Goal: Task Accomplishment & Management: Manage account settings

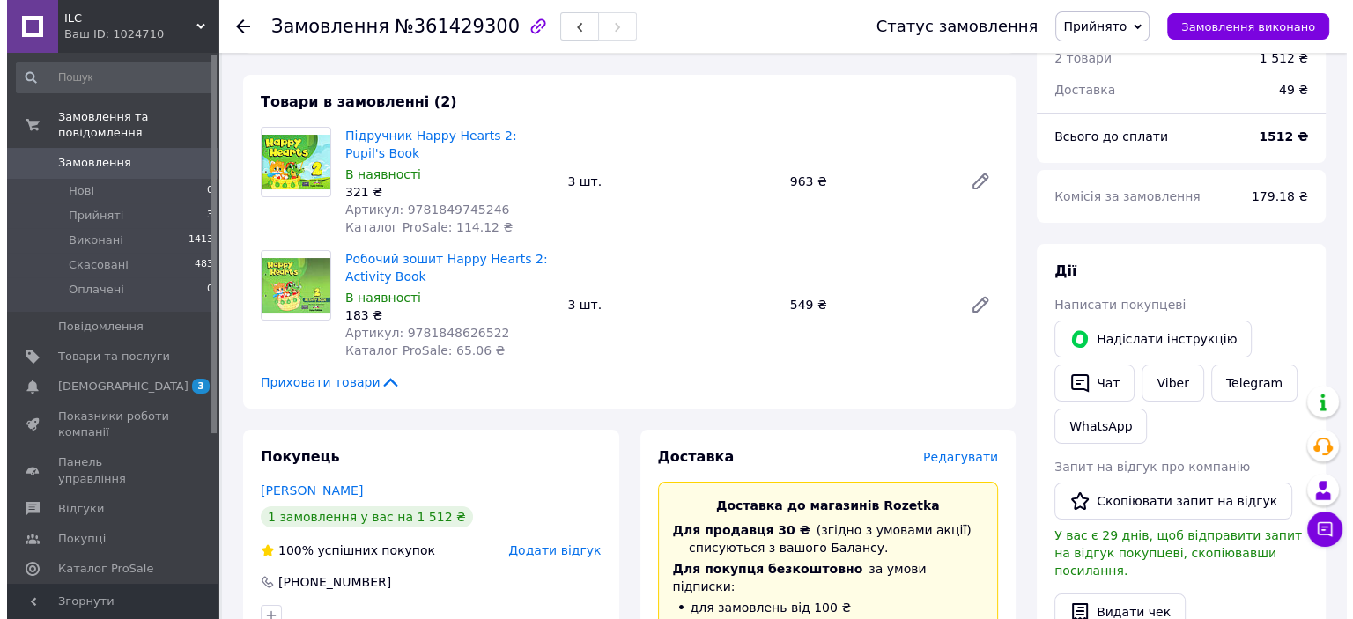
scroll to position [176, 0]
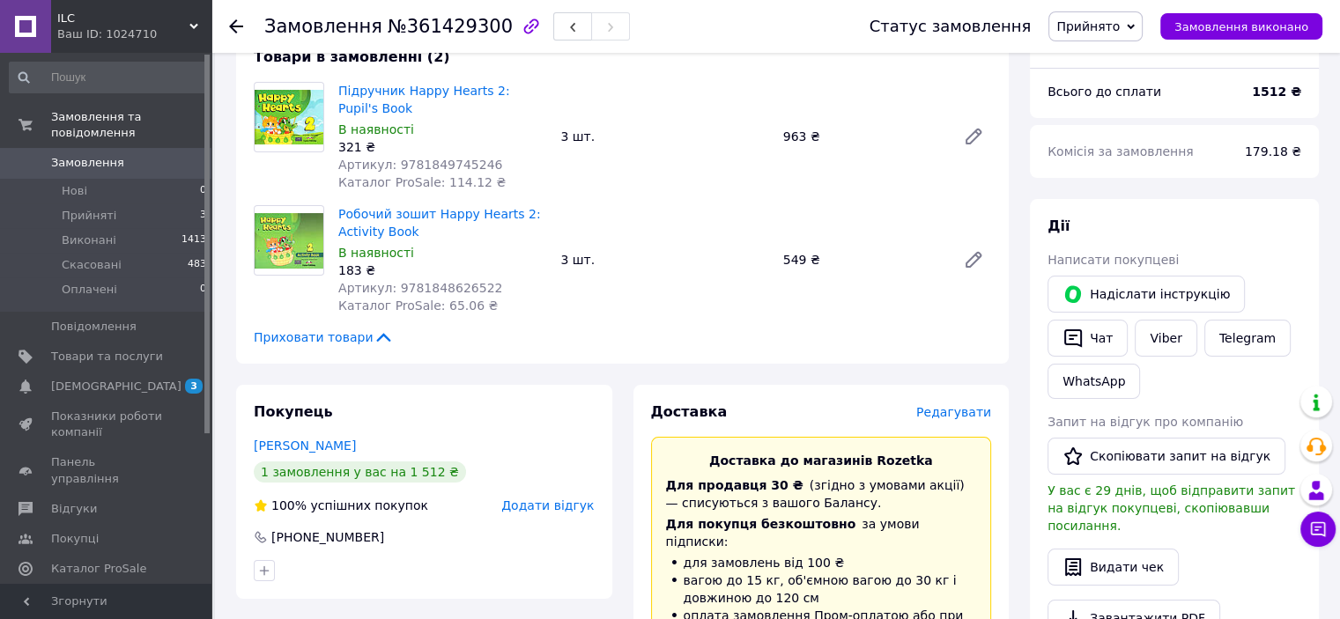
click at [952, 412] on span "Редагувати" at bounding box center [953, 412] width 75 height 14
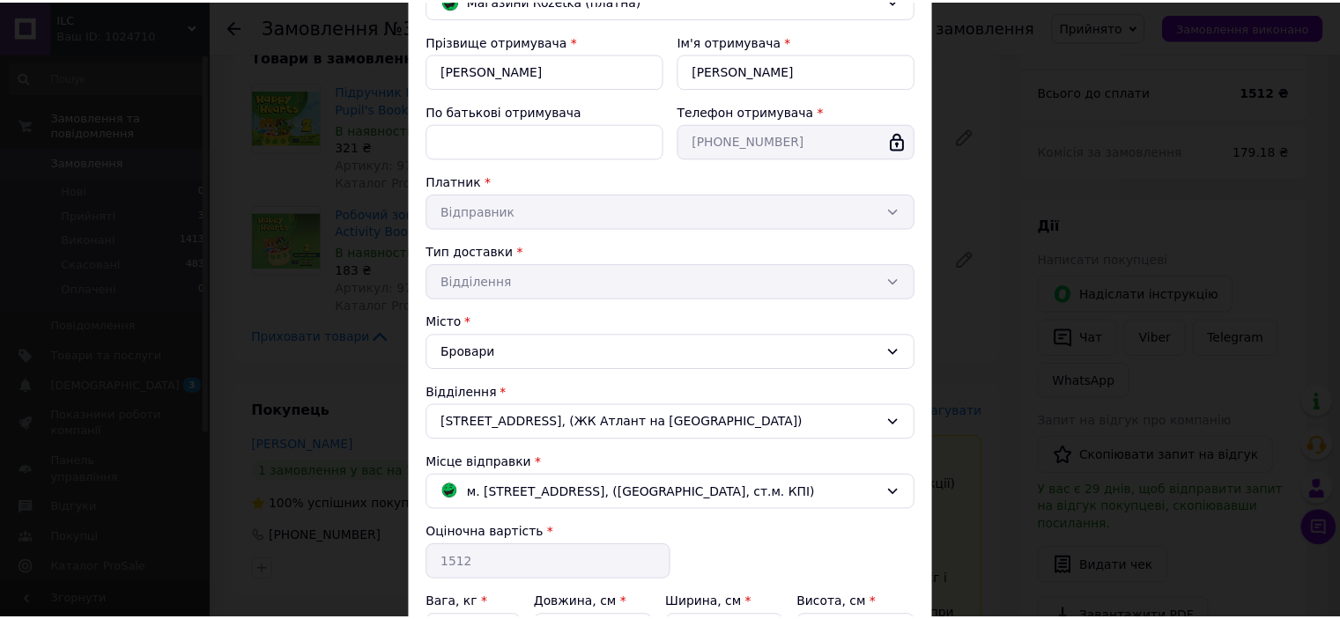
scroll to position [469, 0]
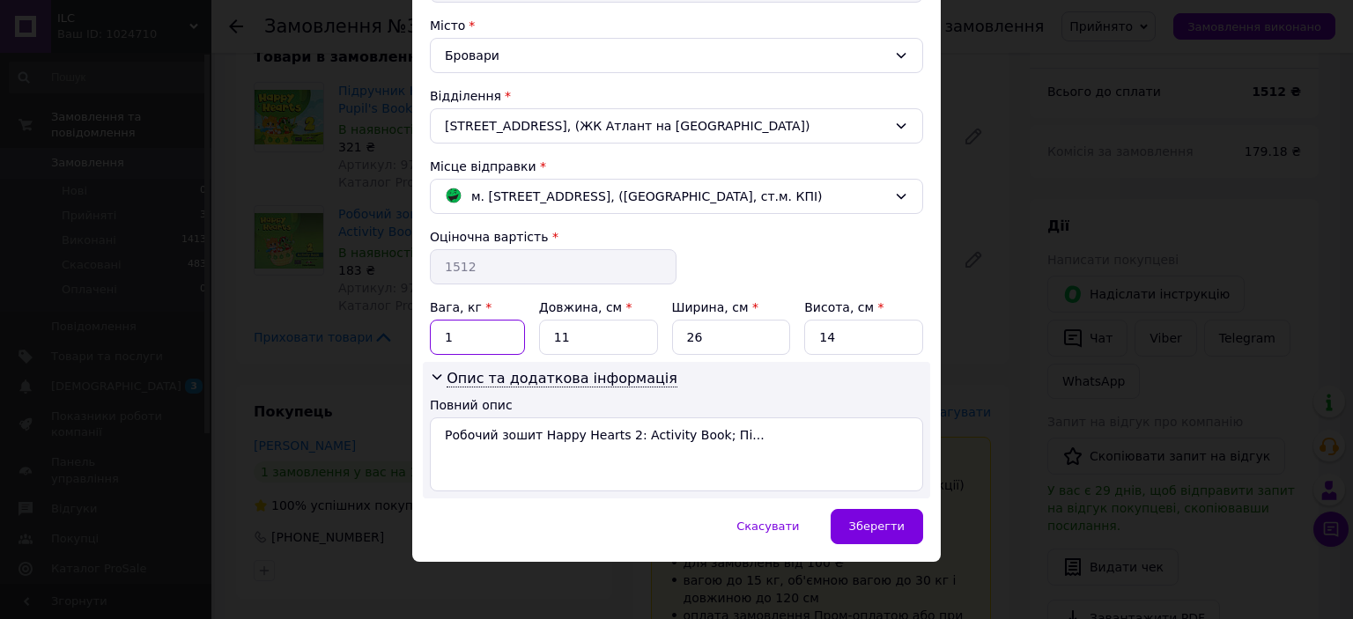
click at [477, 337] on input "1" at bounding box center [477, 337] width 95 height 35
type input "2"
click at [601, 336] on input "11" at bounding box center [598, 337] width 119 height 35
drag, startPoint x: 564, startPoint y: 334, endPoint x: 528, endPoint y: 333, distance: 36.1
click at [528, 333] on div "Вага, кг * 2 Довжина, см * 11 Ширина, см * 26 Висота, см * 14" at bounding box center [676, 327] width 493 height 56
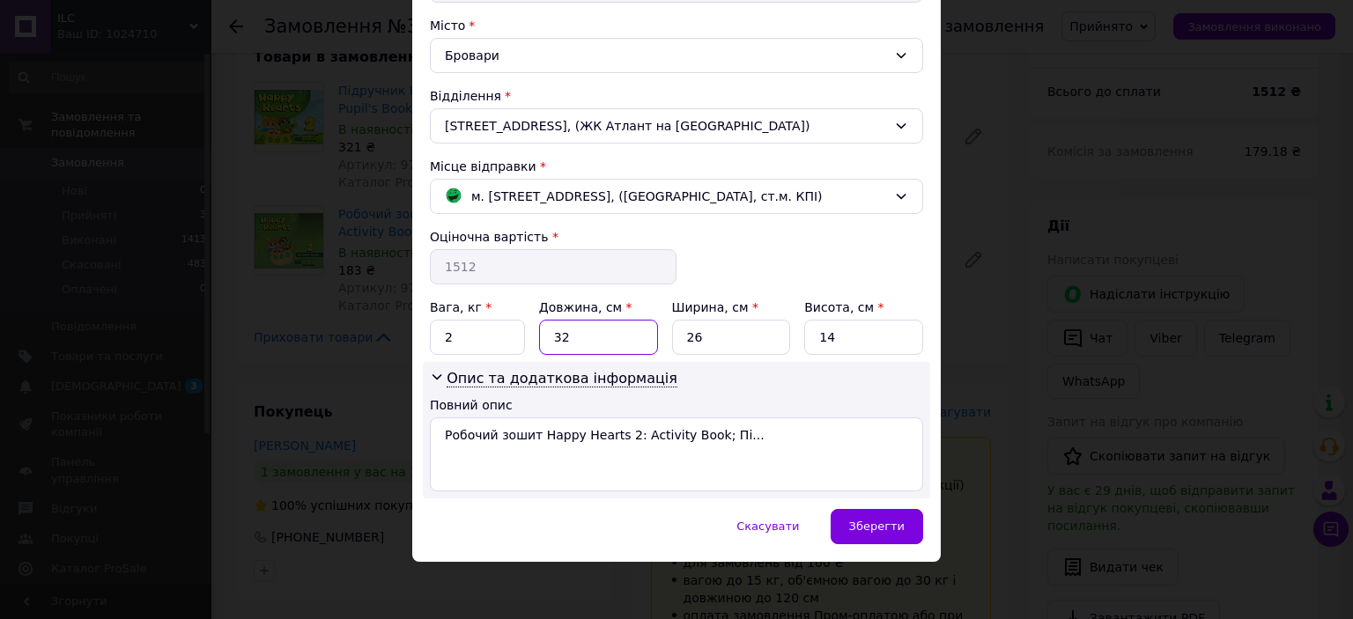
type input "32"
drag, startPoint x: 837, startPoint y: 333, endPoint x: 809, endPoint y: 333, distance: 27.3
click at [809, 333] on input "14" at bounding box center [863, 337] width 119 height 35
type input "4"
click at [899, 523] on span "Зберегти" at bounding box center [876, 526] width 55 height 13
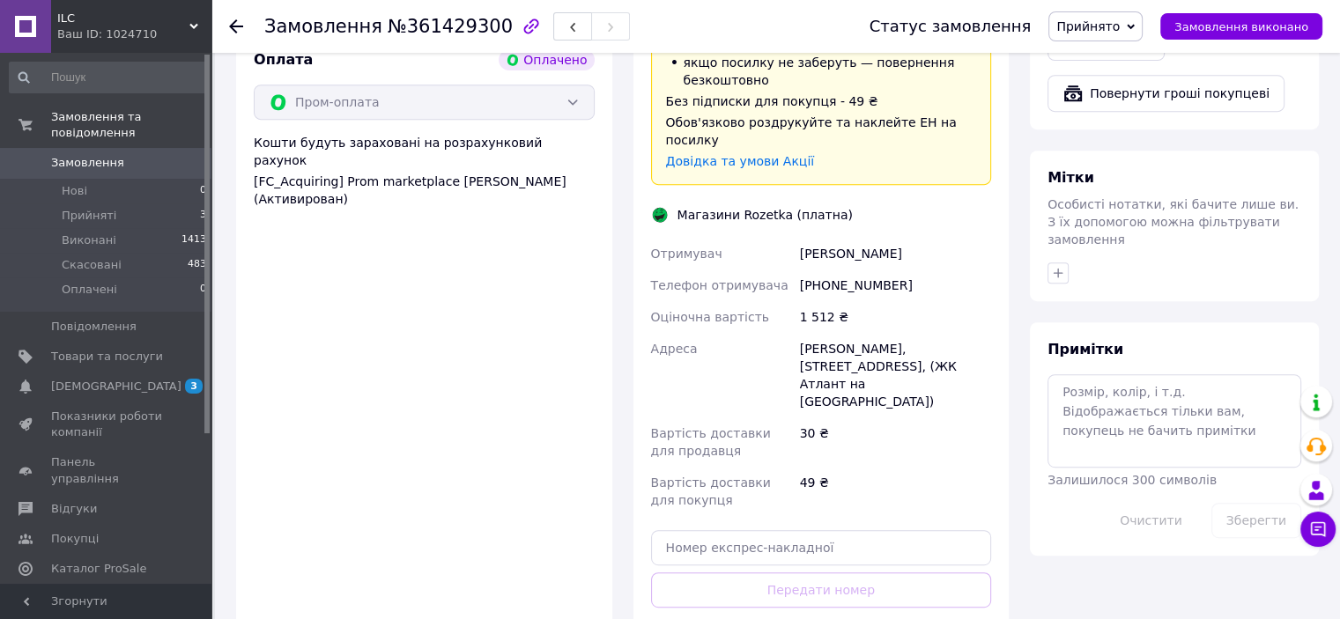
scroll to position [793, 0]
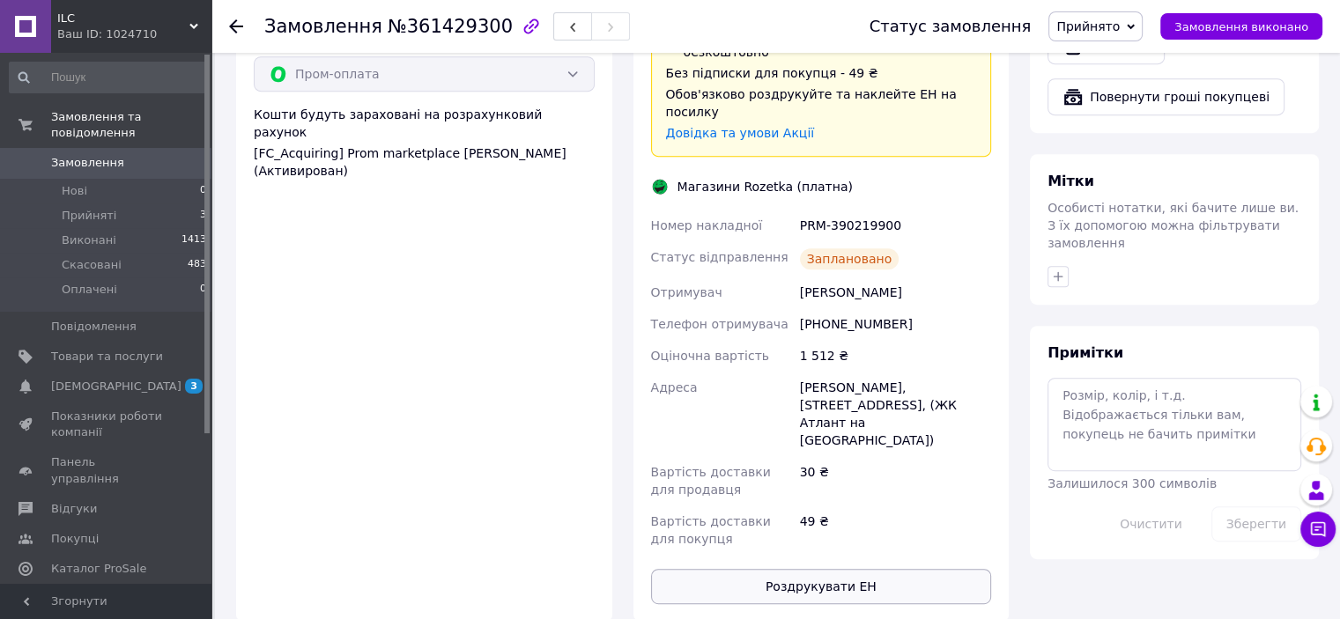
click at [849, 569] on button "Роздрукувати ЕН" at bounding box center [821, 586] width 341 height 35
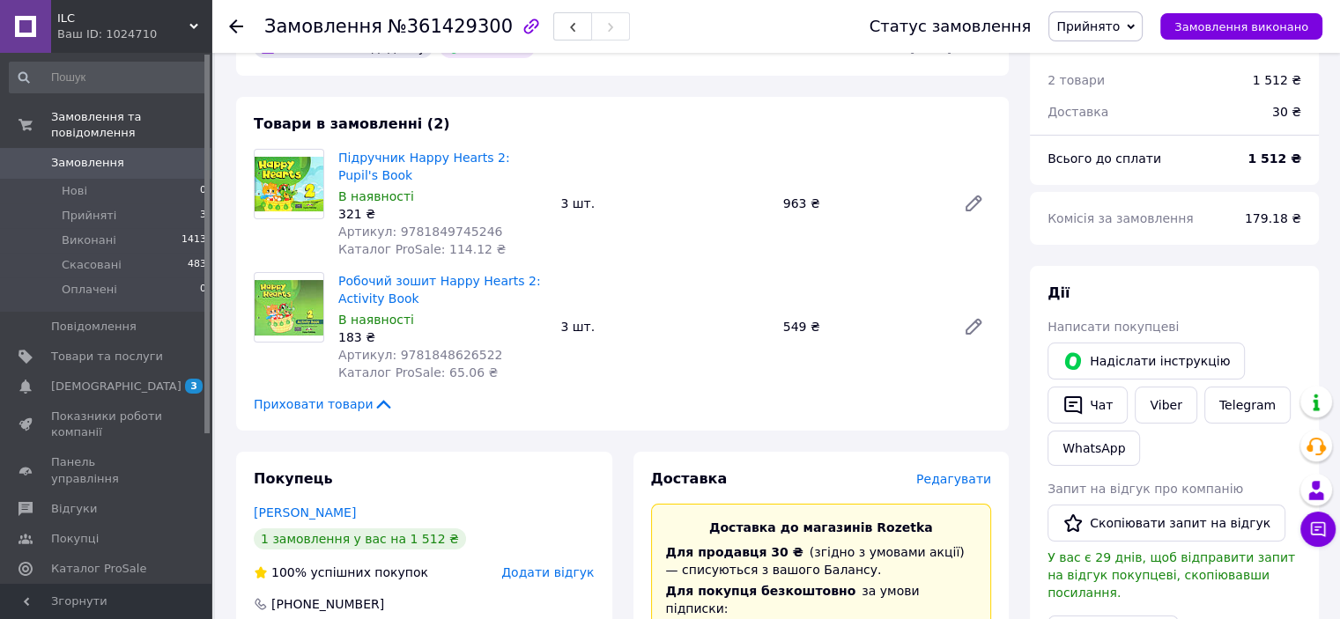
scroll to position [0, 0]
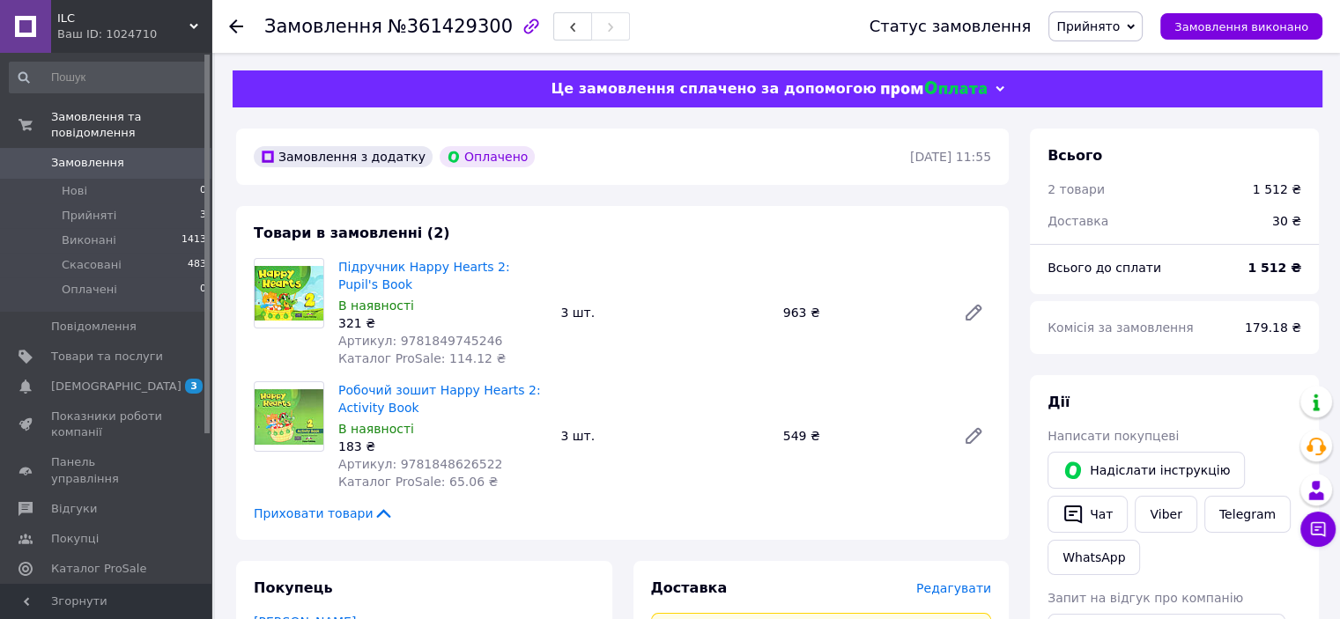
click at [463, 340] on span "Артикул: 9781849745246" at bounding box center [420, 341] width 164 height 14
copy span "9781849745246"
click at [462, 458] on span "Артикул: 9781848626522" at bounding box center [420, 464] width 164 height 14
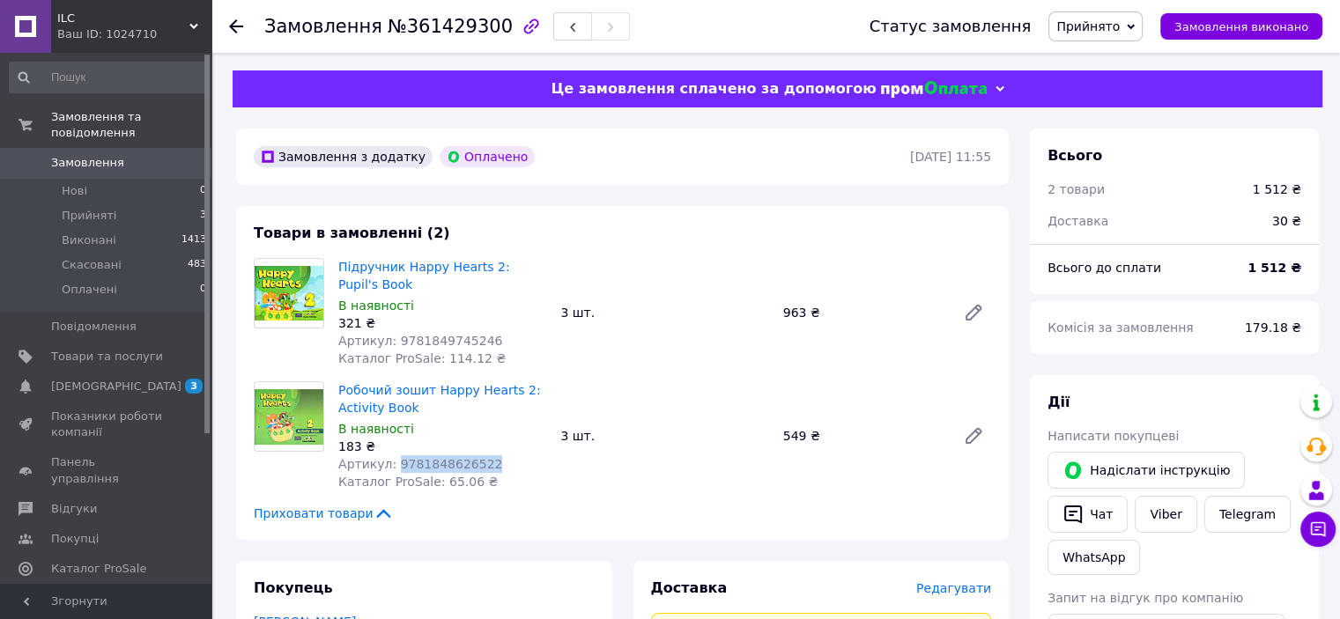
copy span "9781848626522"
click at [440, 28] on span "№361429300" at bounding box center [450, 26] width 125 height 21
copy span "361429300"
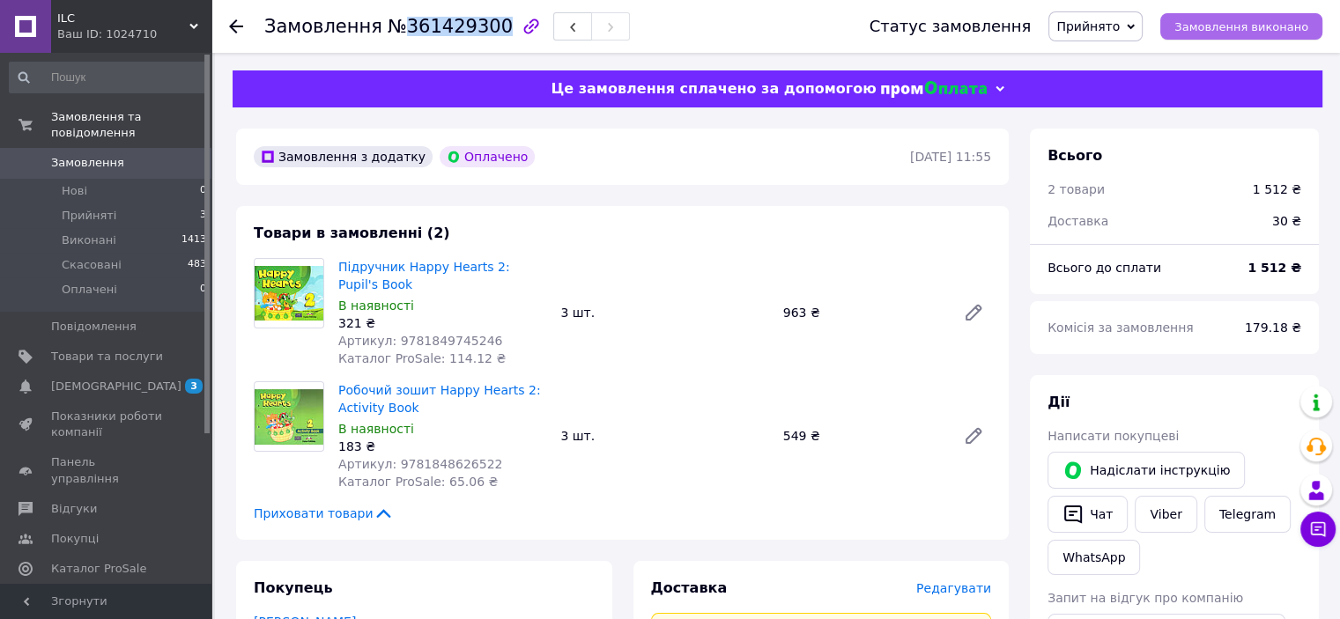
click at [1274, 31] on span "Замовлення виконано" at bounding box center [1241, 26] width 134 height 13
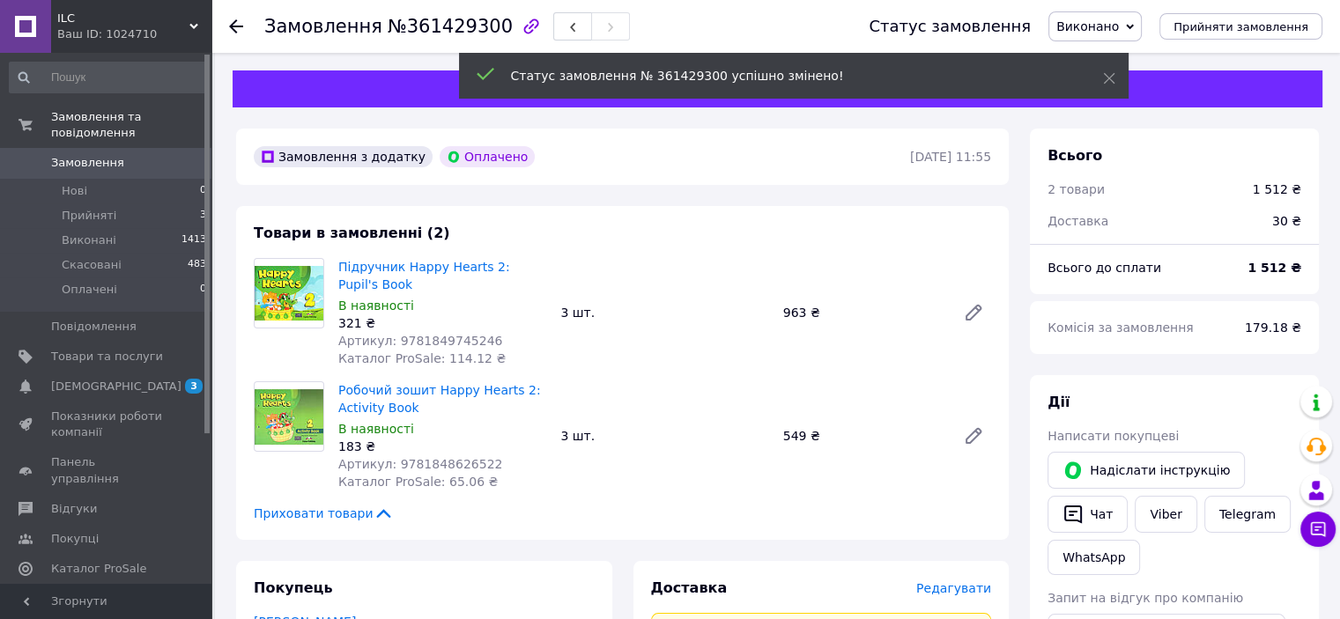
click at [229, 27] on icon at bounding box center [236, 26] width 14 height 14
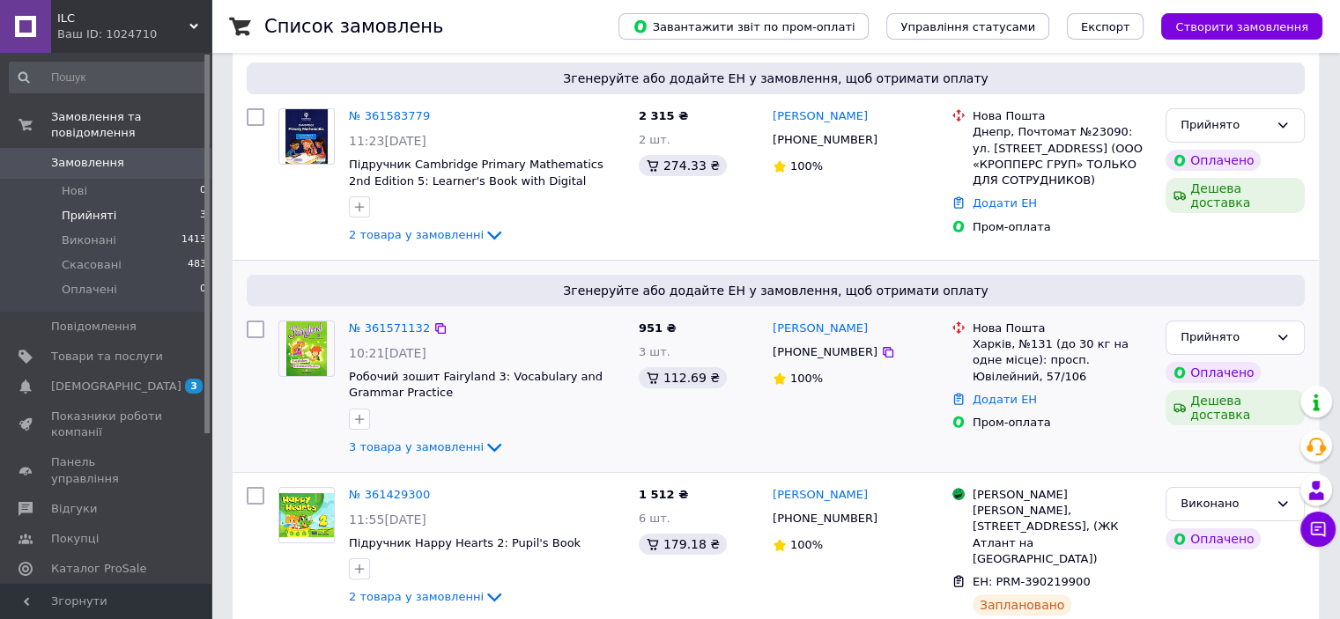
scroll to position [285, 0]
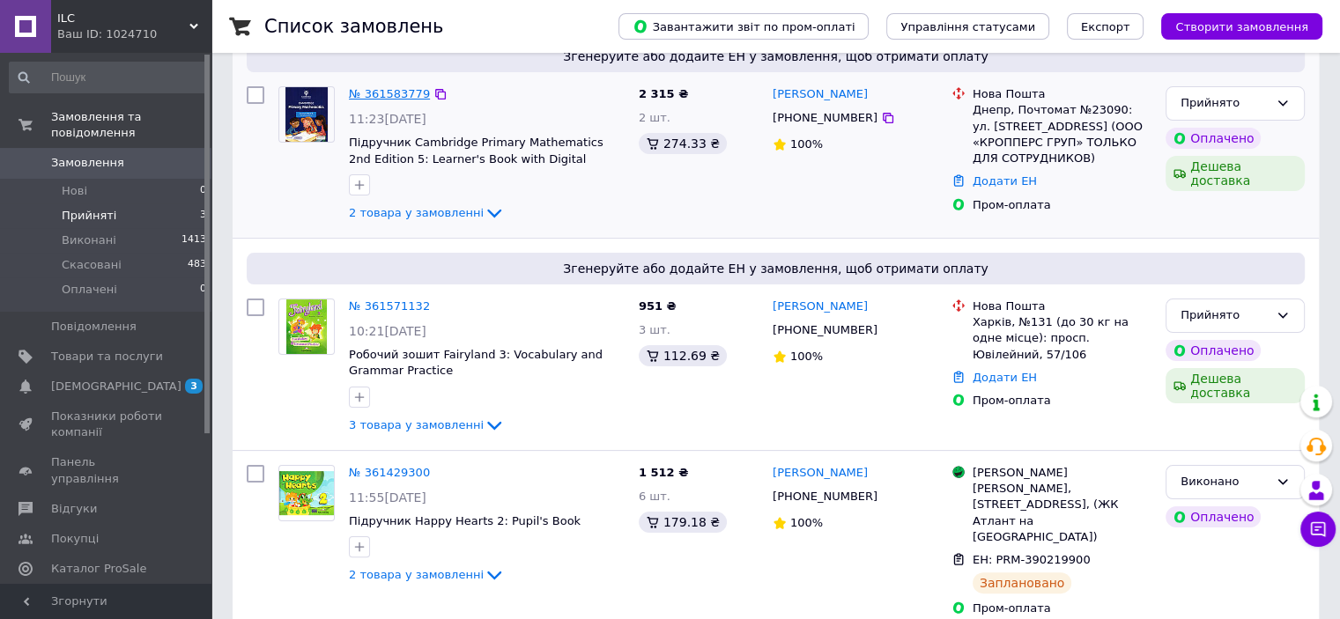
click at [395, 94] on link "№ 361583779" at bounding box center [389, 93] width 81 height 13
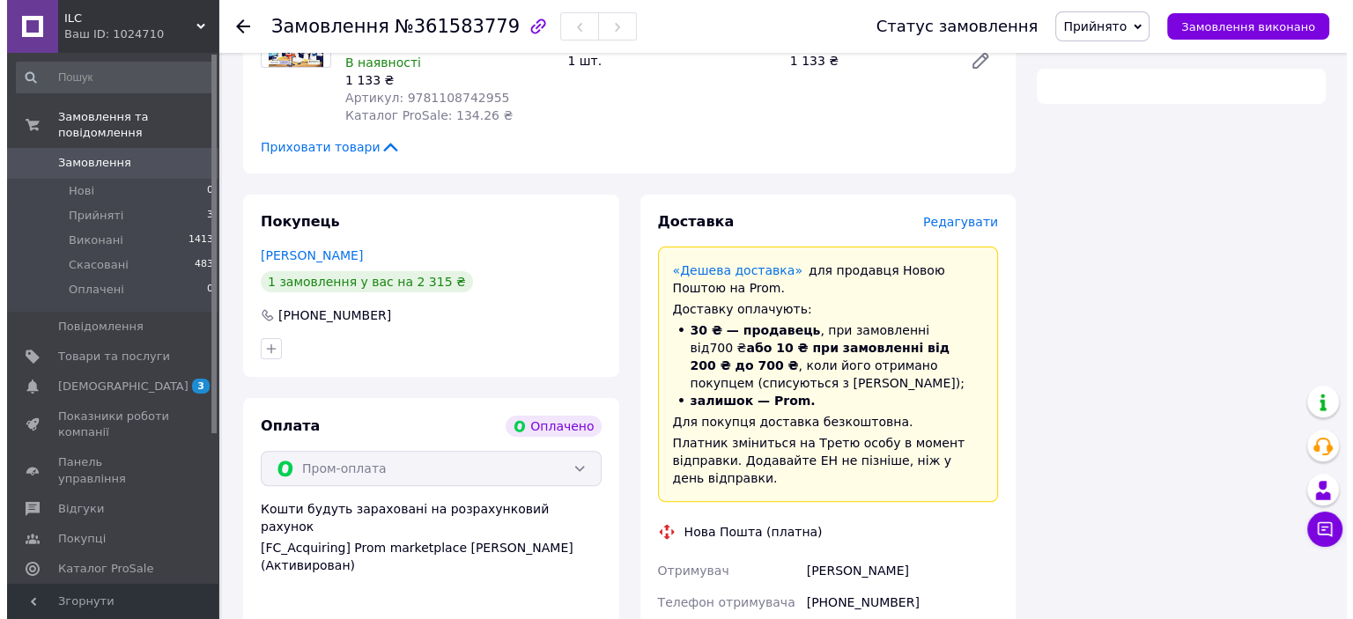
scroll to position [423, 0]
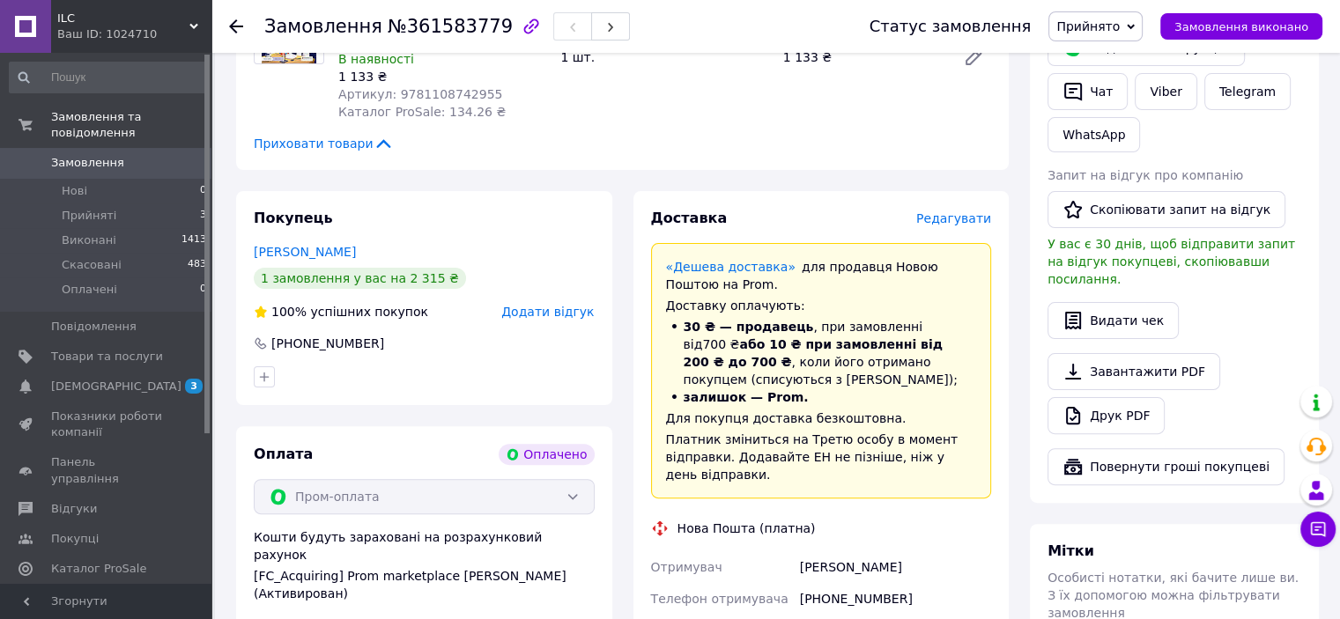
click at [975, 211] on span "Редагувати" at bounding box center [953, 218] width 75 height 14
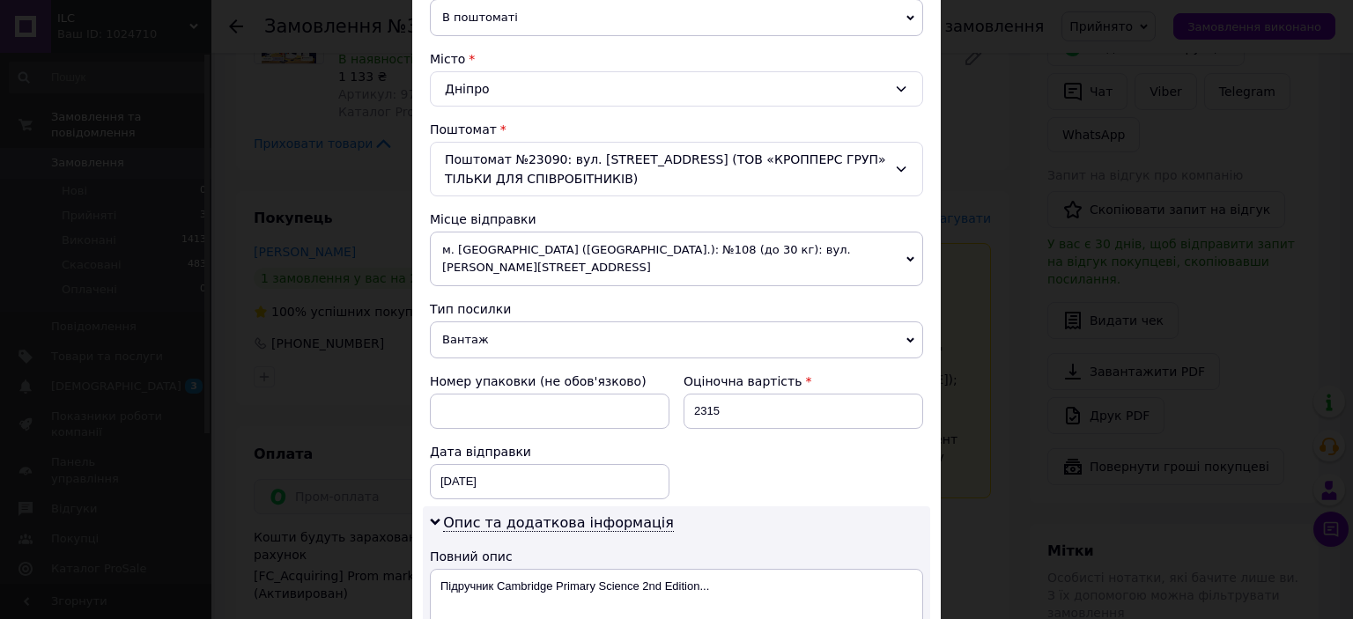
scroll to position [440, 0]
click at [600, 320] on span "Вантаж" at bounding box center [676, 338] width 493 height 37
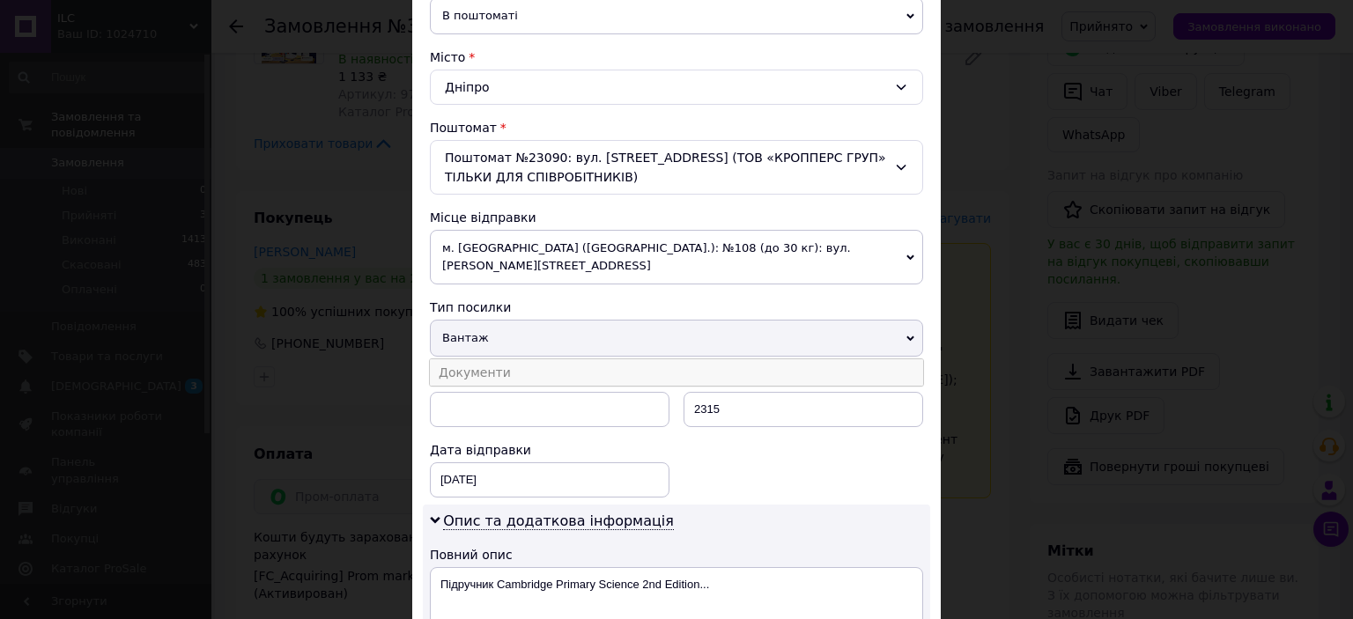
click at [594, 359] on li "Документи" at bounding box center [676, 372] width 493 height 26
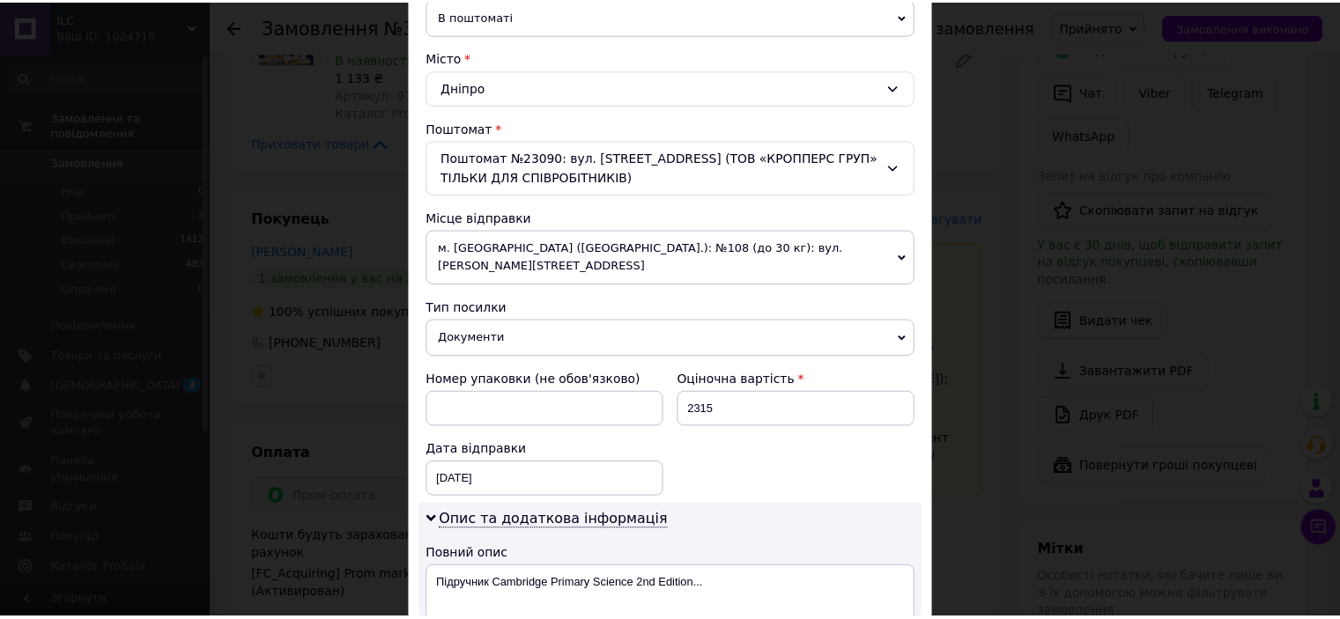
scroll to position [705, 0]
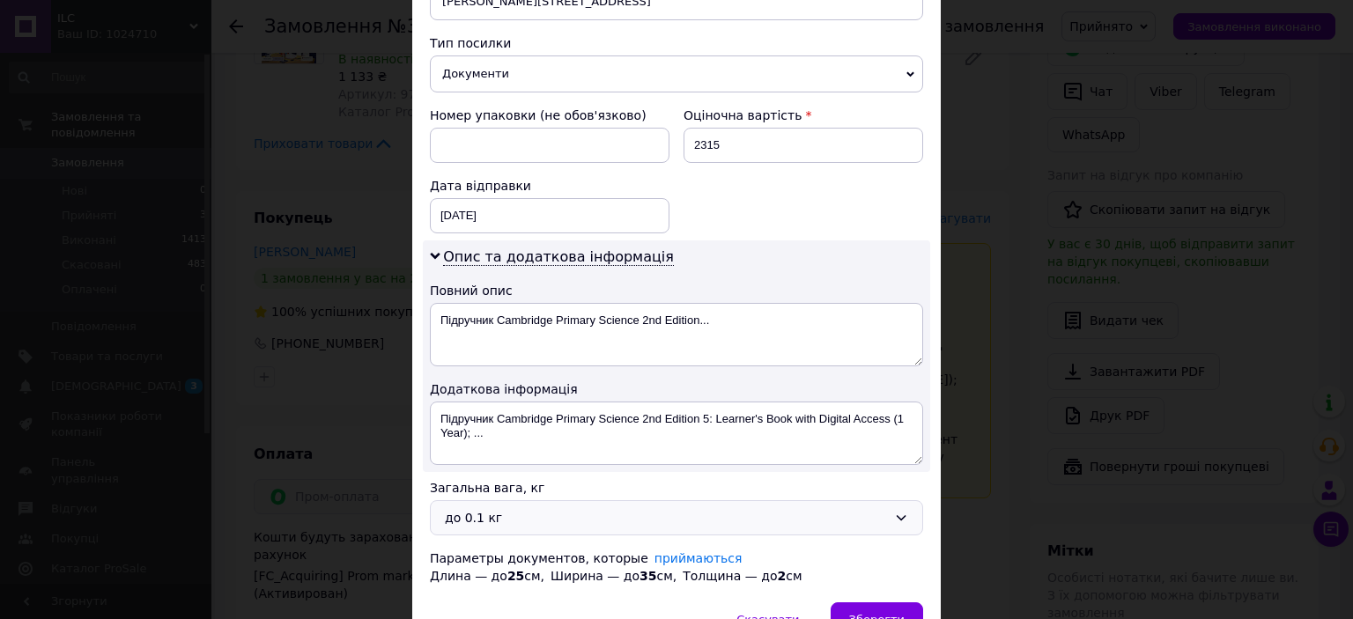
click at [545, 508] on div "до 0.1 кг" at bounding box center [666, 517] width 442 height 19
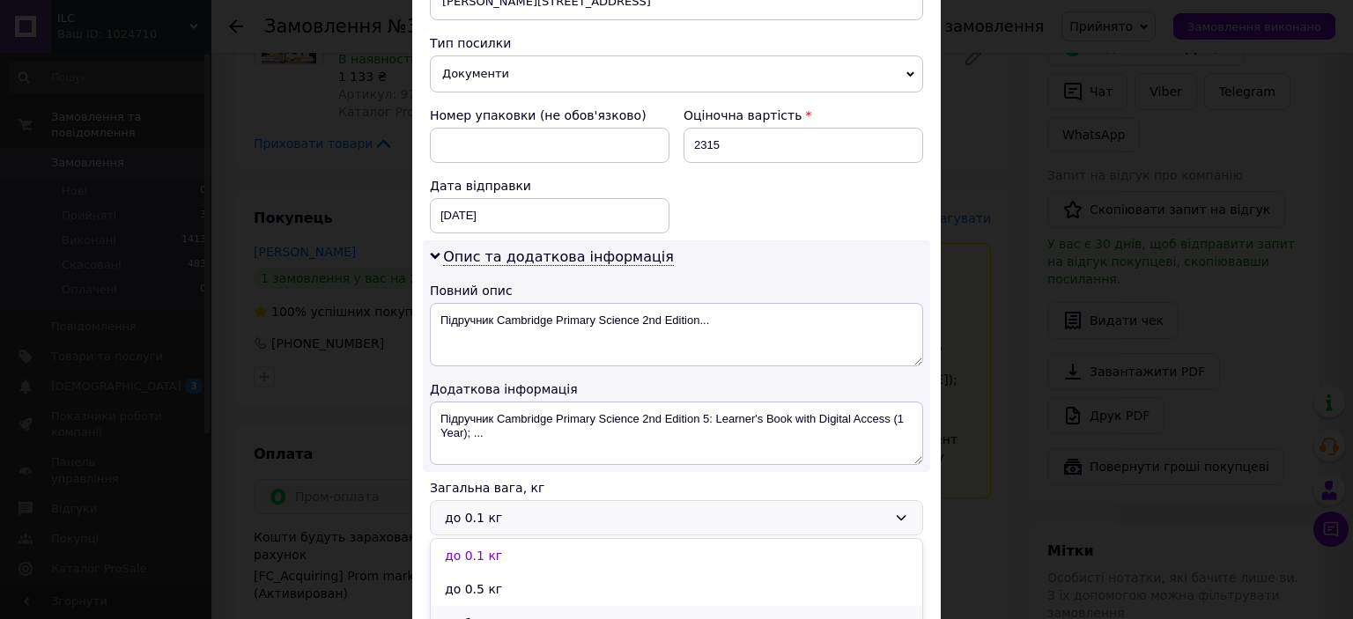
click at [521, 606] on li "до 1 кг" at bounding box center [676, 622] width 491 height 33
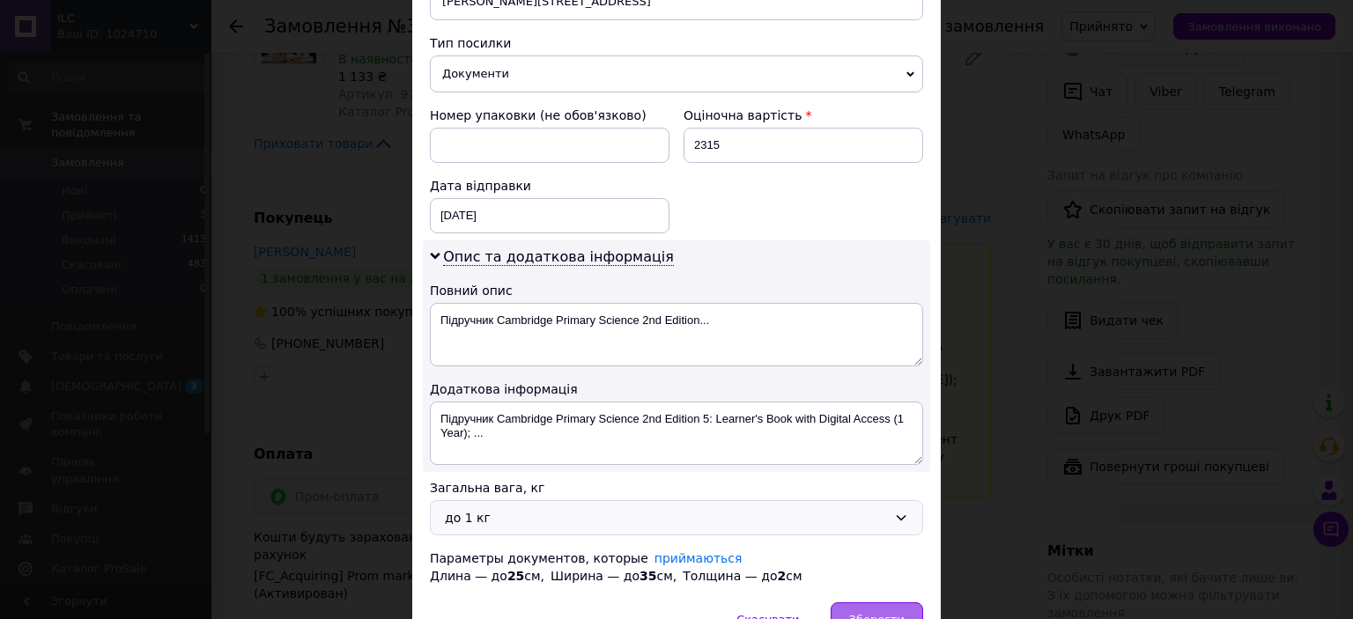
click at [877, 613] on span "Зберегти" at bounding box center [876, 619] width 55 height 13
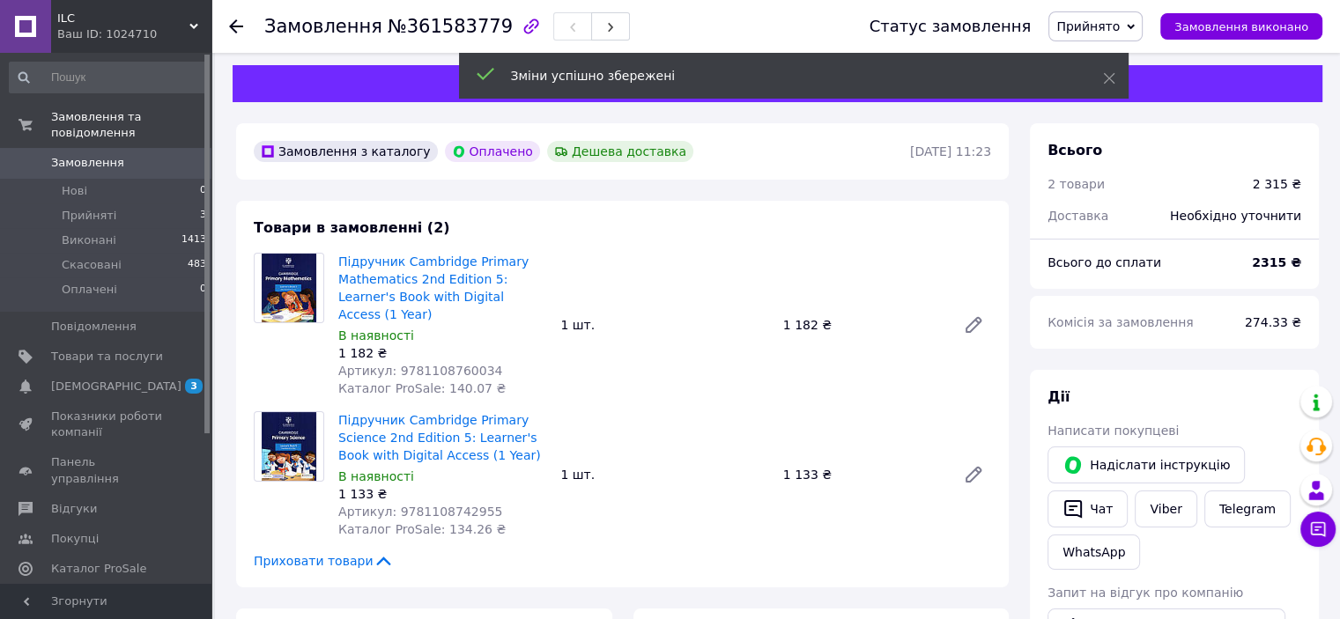
scroll to position [0, 0]
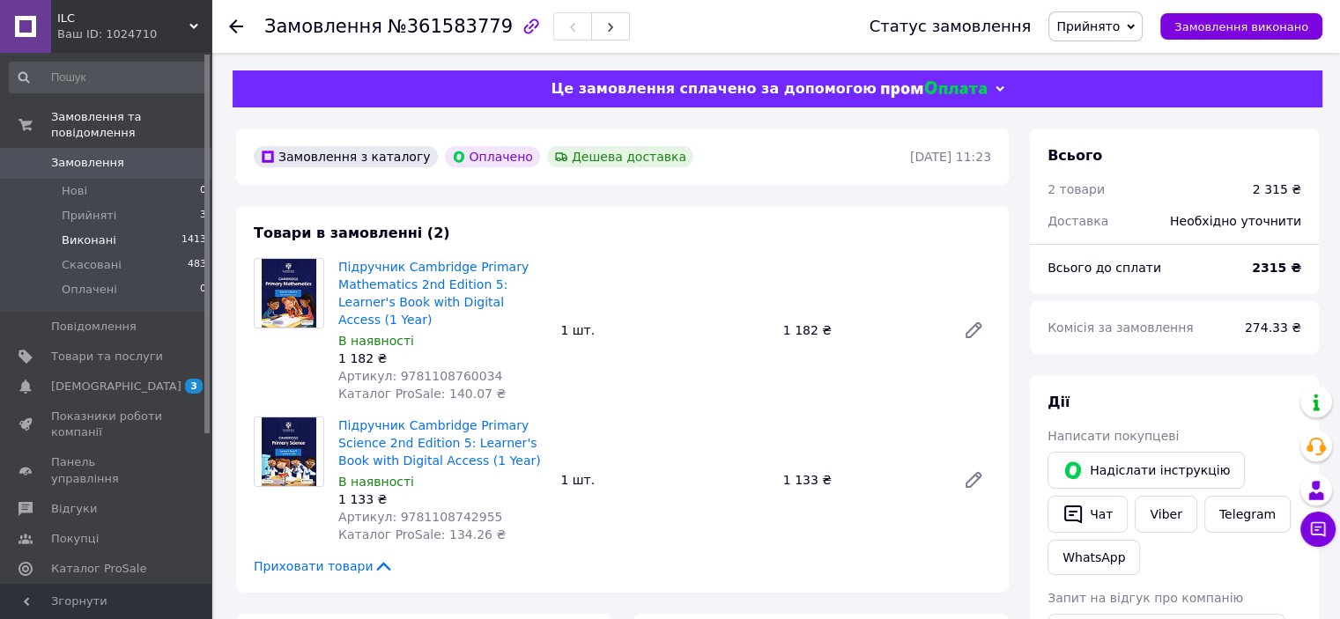
click at [74, 233] on span "Виконані" at bounding box center [89, 241] width 55 height 16
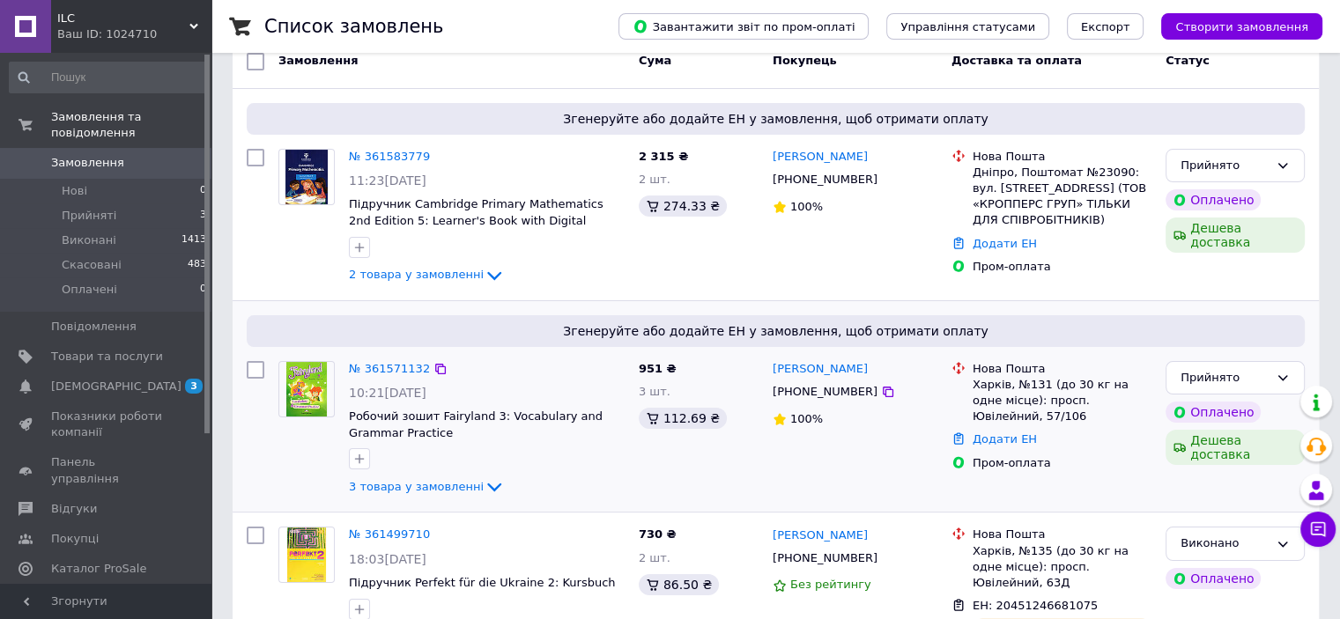
scroll to position [176, 0]
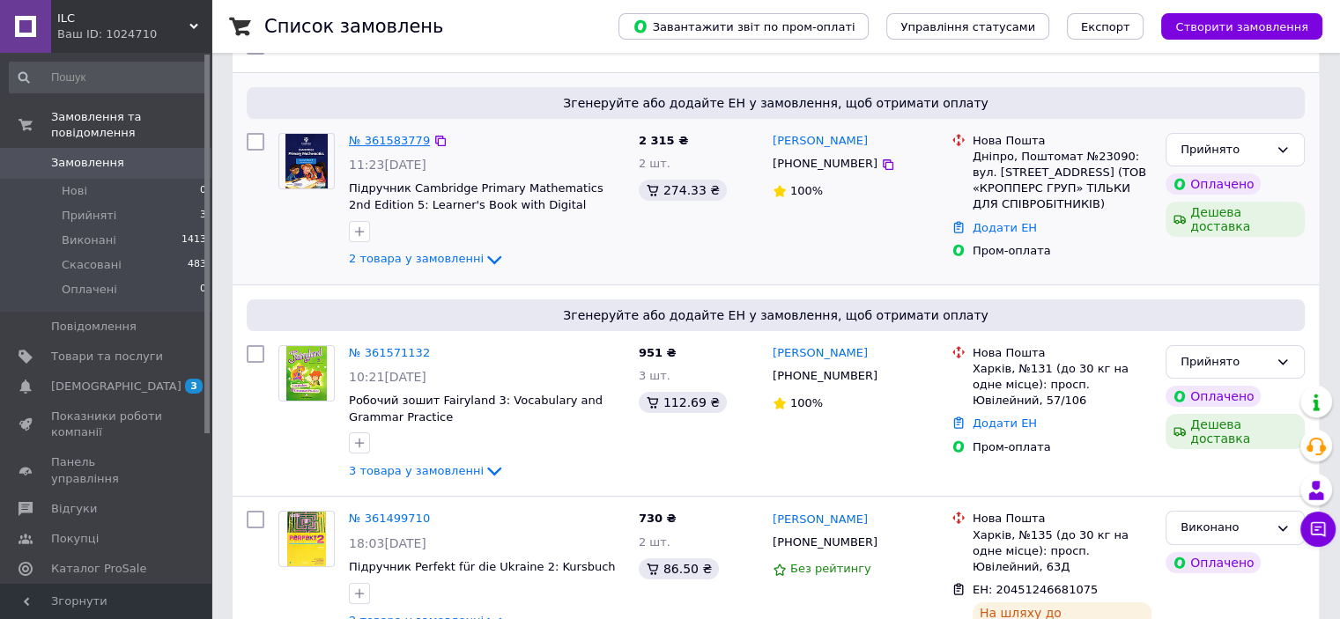
click at [397, 142] on link "№ 361583779" at bounding box center [389, 140] width 81 height 13
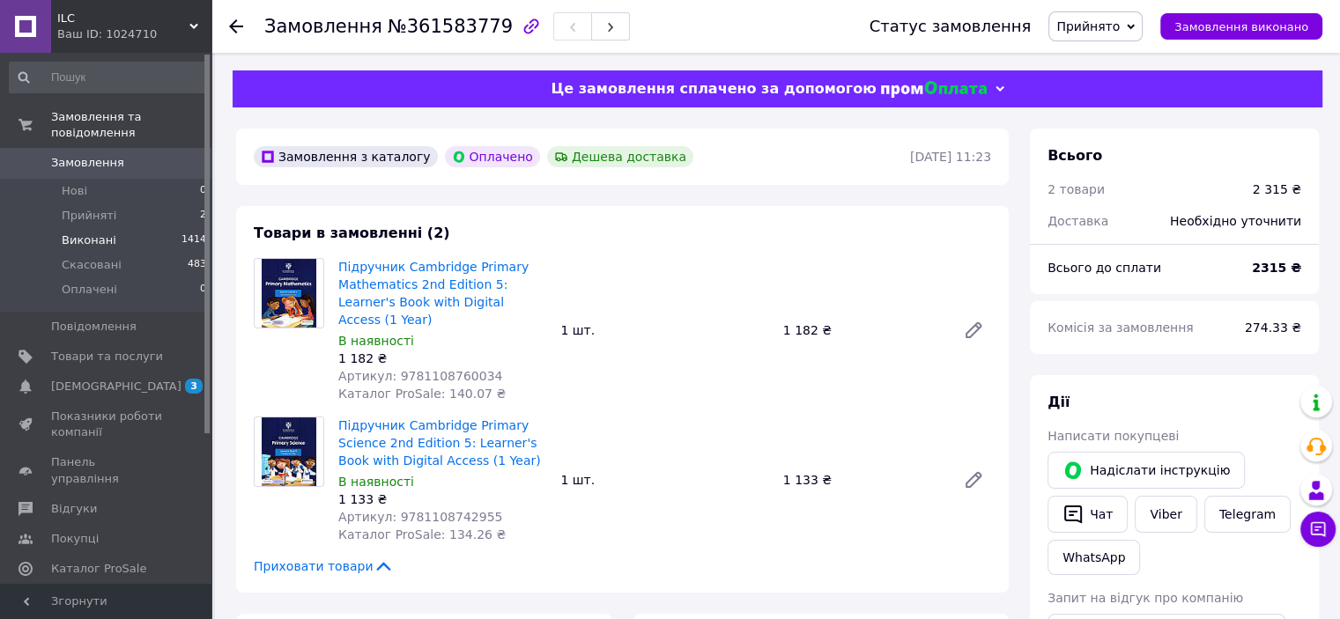
click at [100, 233] on li "Виконані 1414" at bounding box center [108, 240] width 217 height 25
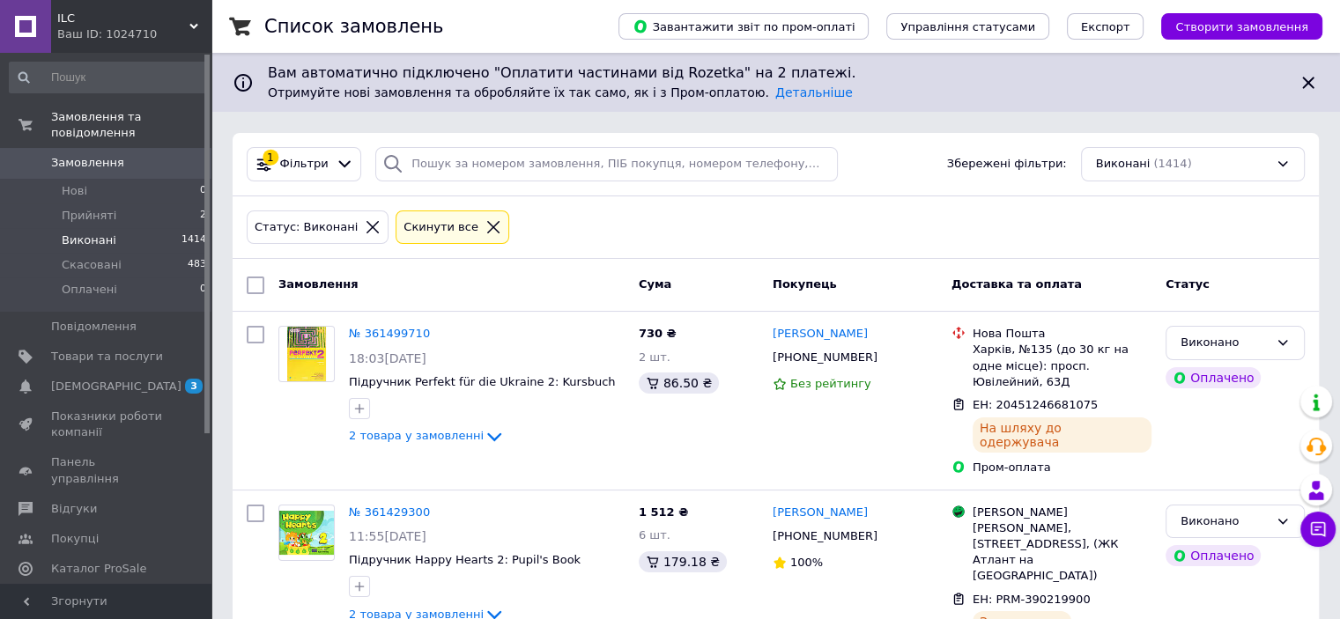
scroll to position [88, 0]
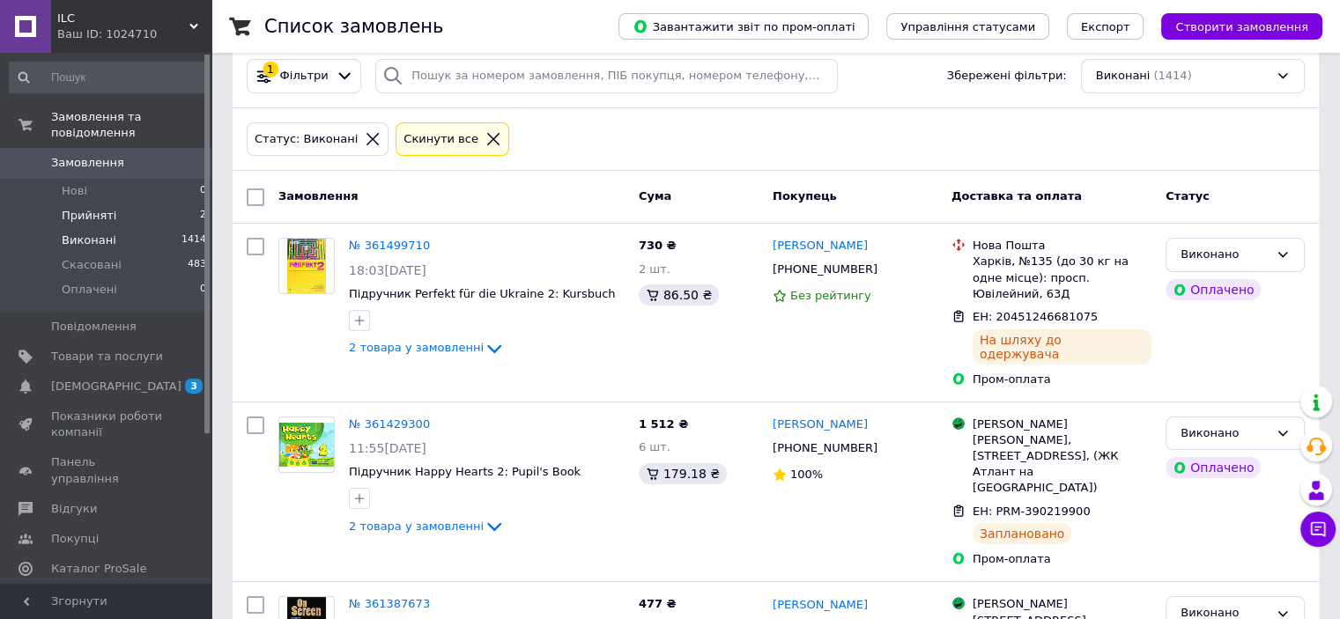
click at [85, 208] on span "Прийняті" at bounding box center [89, 216] width 55 height 16
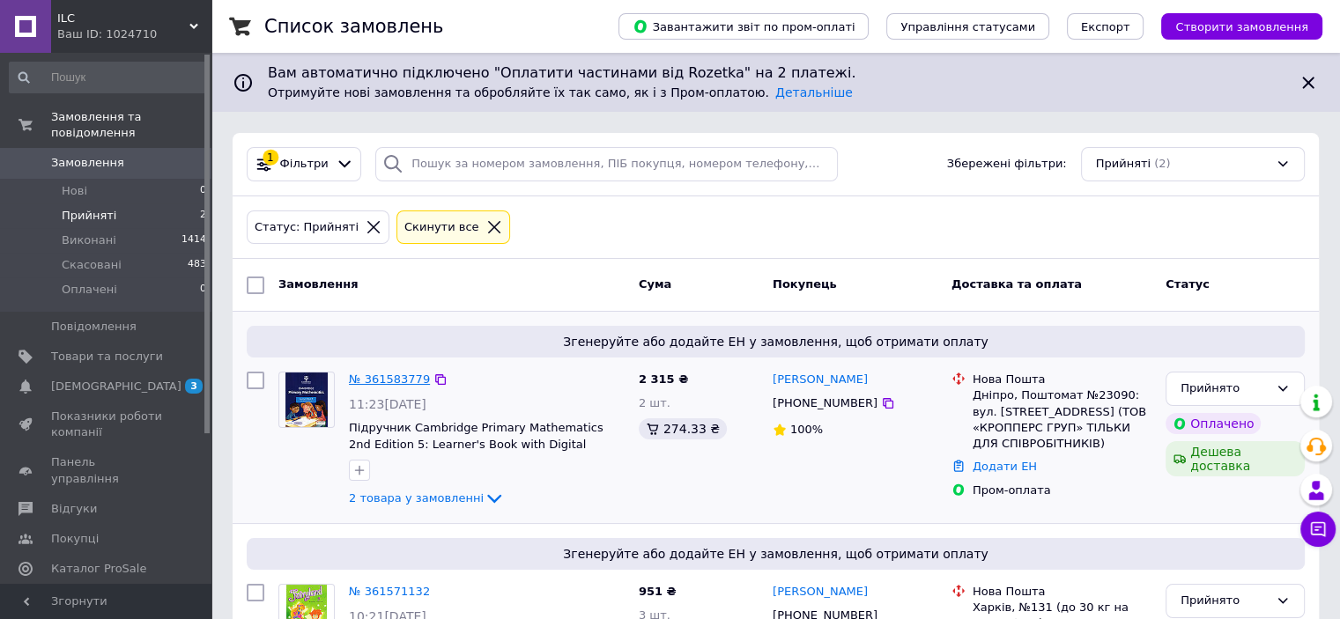
click at [399, 380] on link "№ 361583779" at bounding box center [389, 379] width 81 height 13
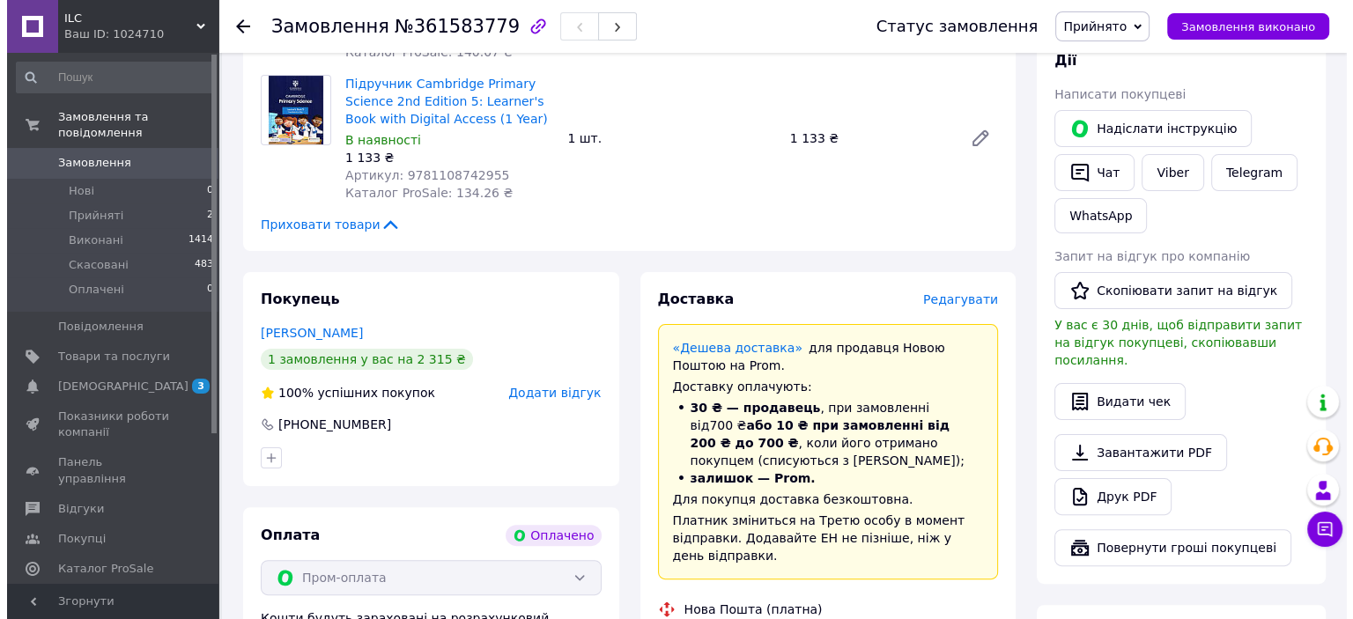
scroll to position [352, 0]
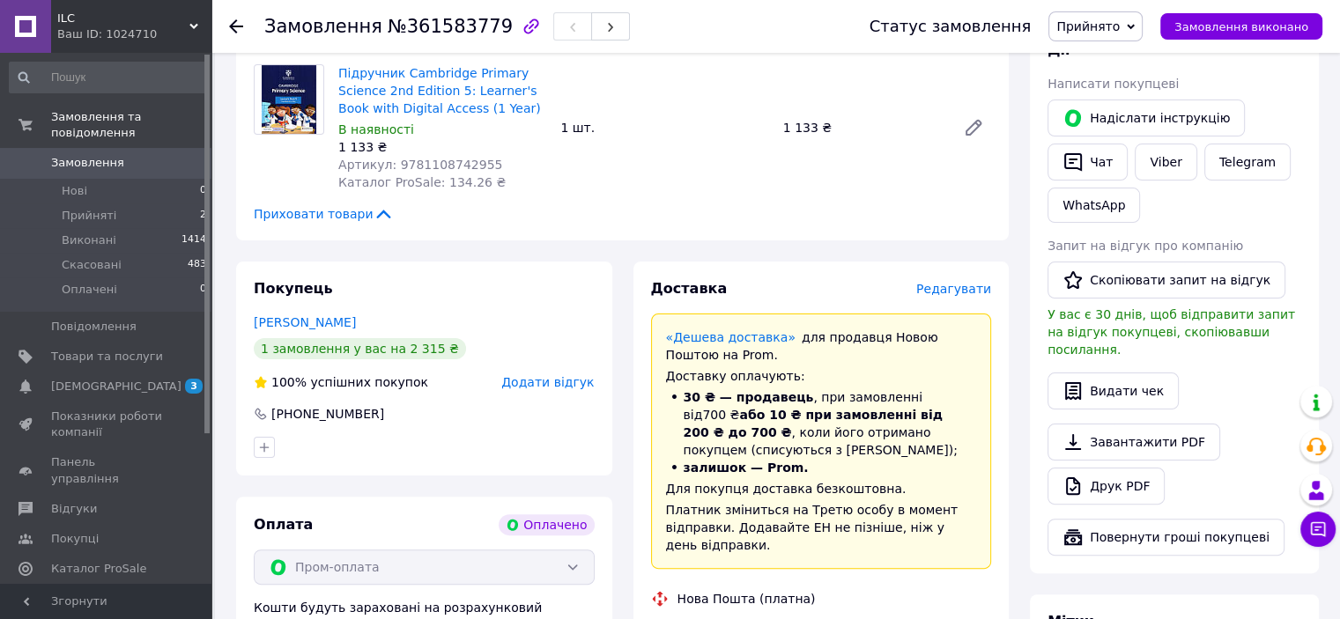
click at [949, 282] on span "Редагувати" at bounding box center [953, 289] width 75 height 14
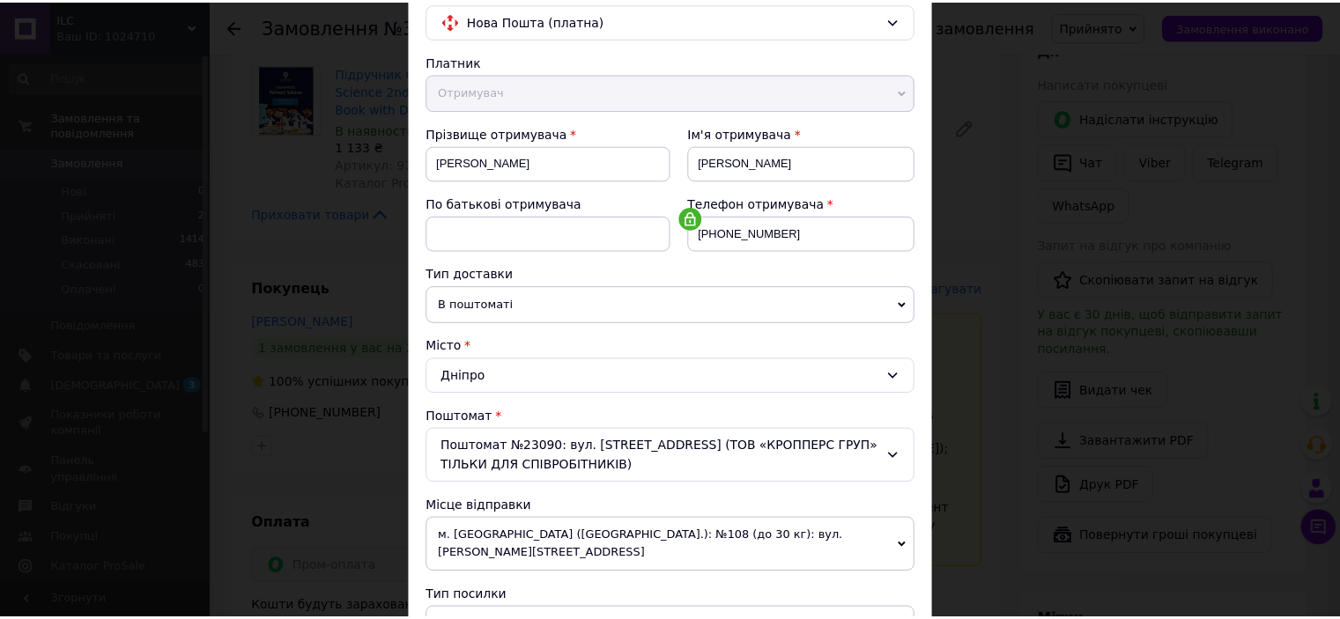
scroll to position [582, 0]
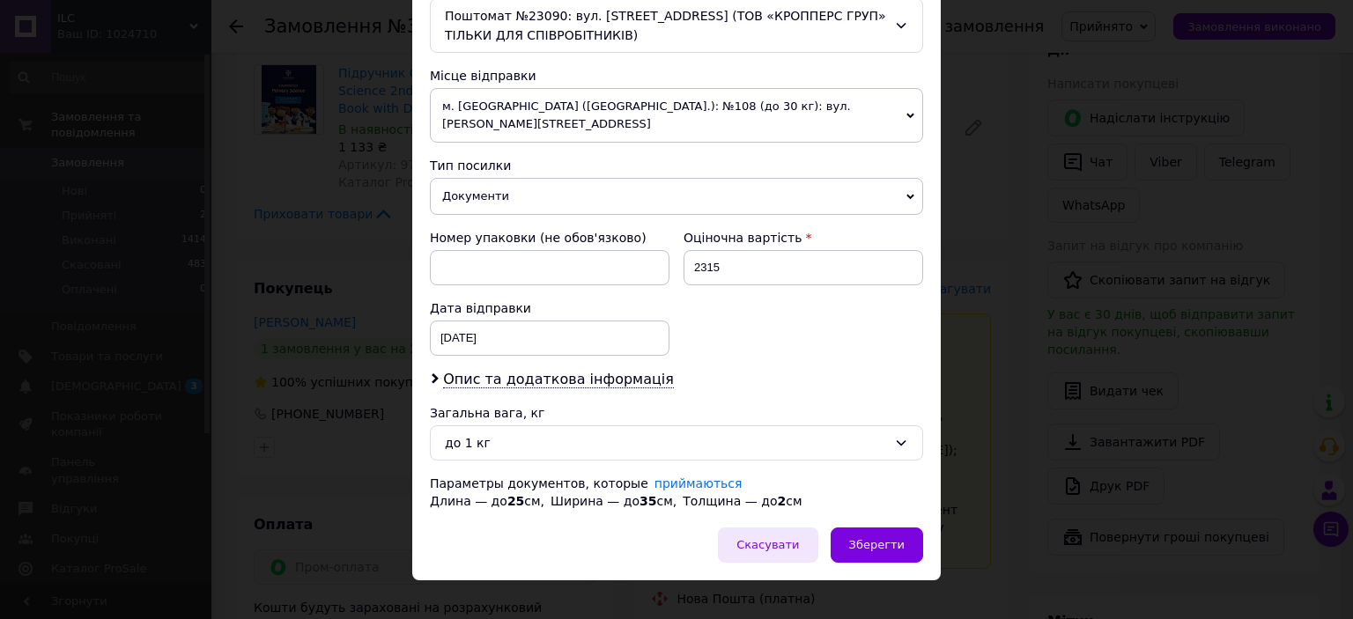
click at [787, 538] on span "Скасувати" at bounding box center [767, 544] width 63 height 13
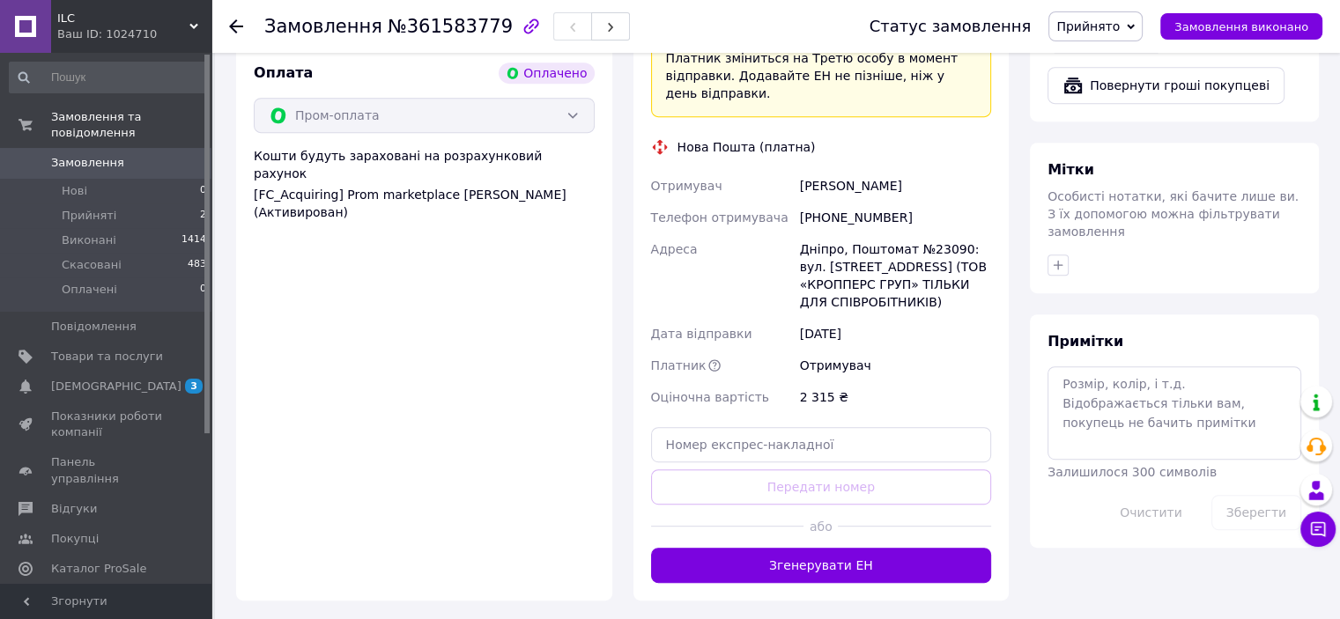
scroll to position [969, 0]
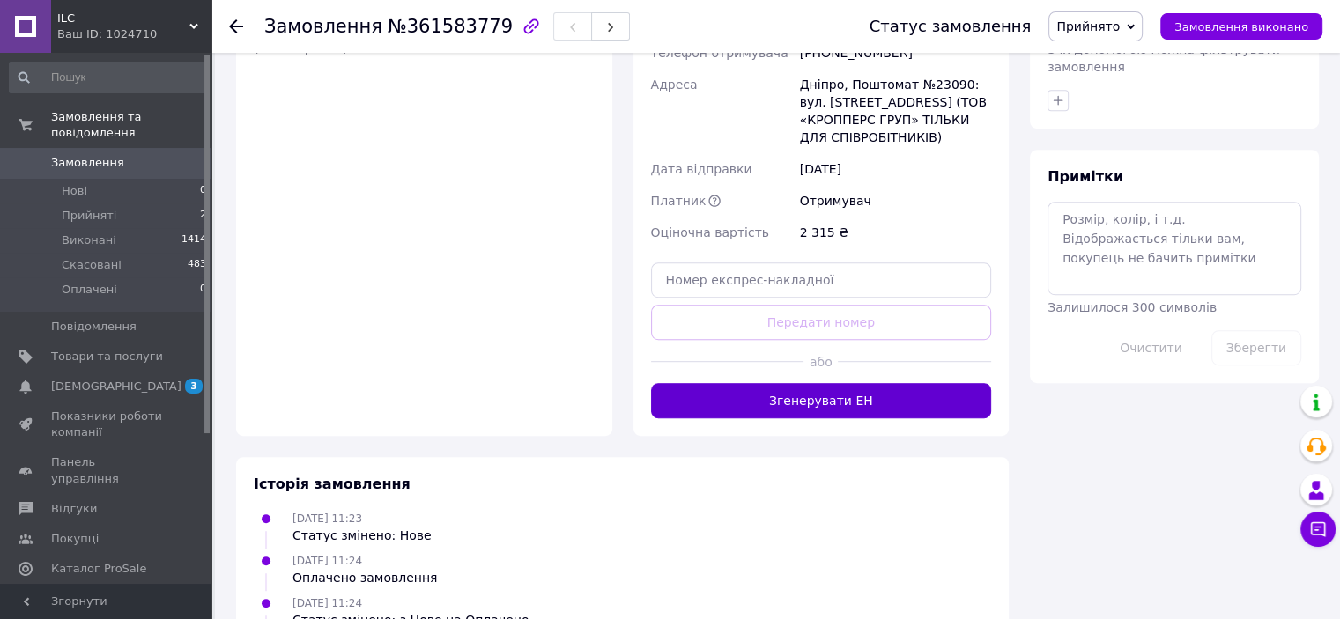
click at [824, 383] on button "Згенерувати ЕН" at bounding box center [821, 400] width 341 height 35
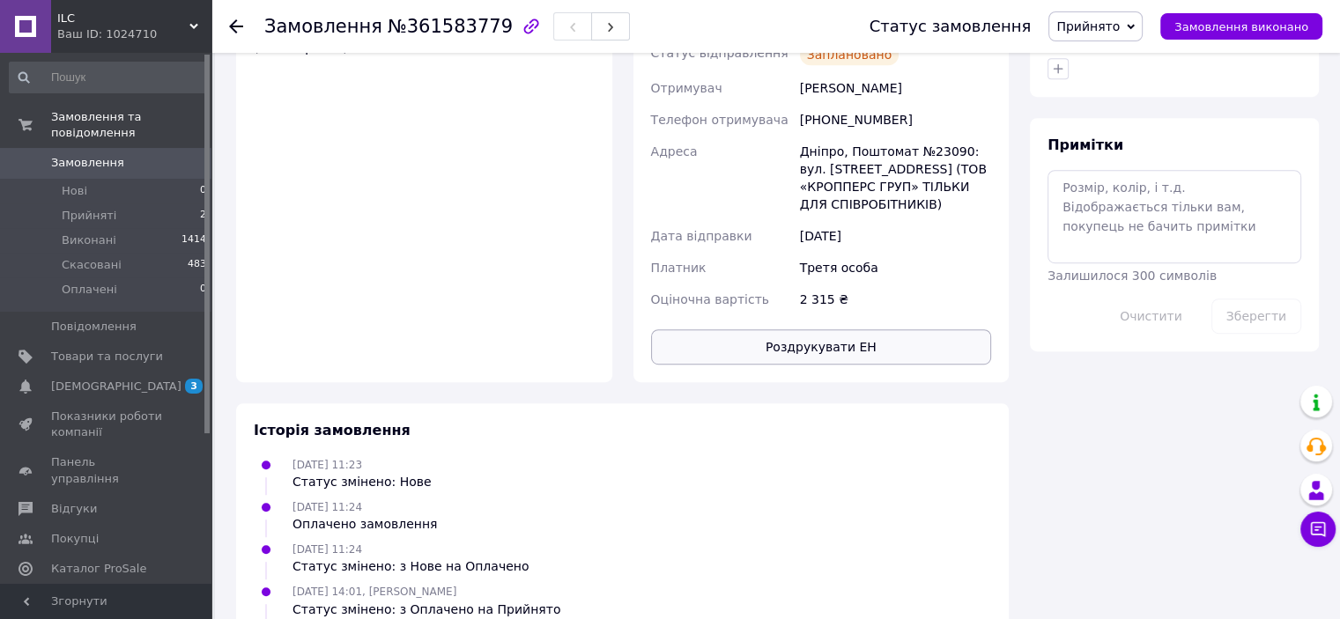
click at [836, 329] on button "Роздрукувати ЕН" at bounding box center [821, 346] width 341 height 35
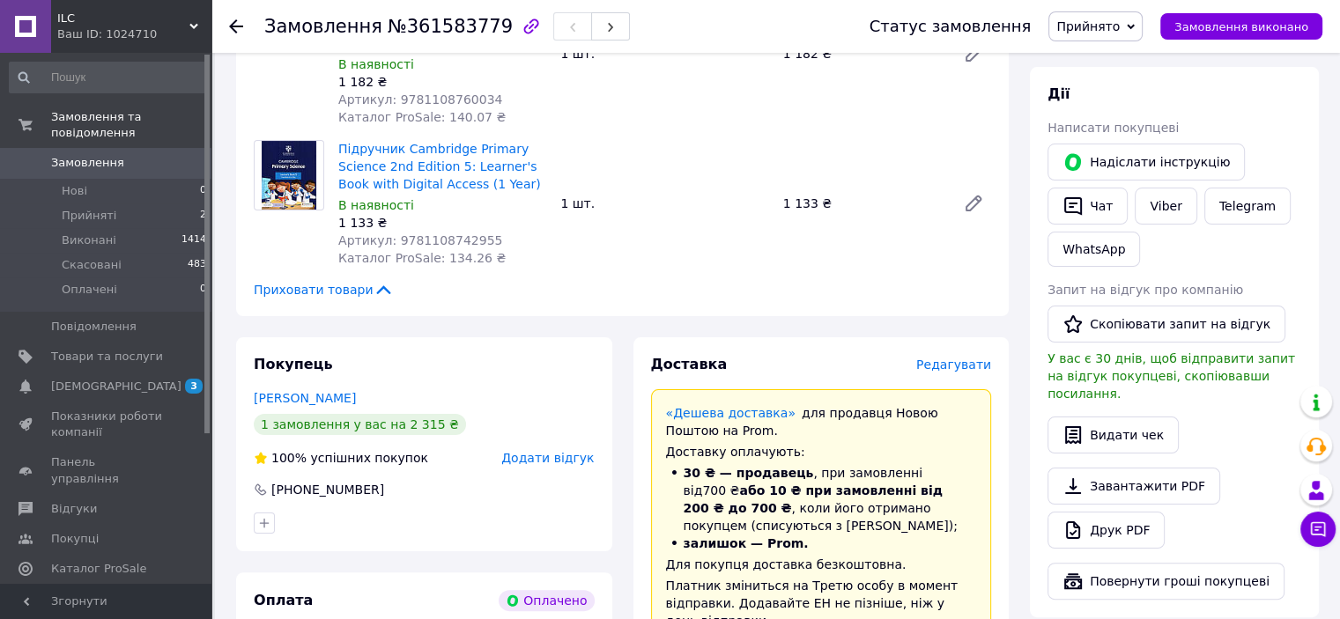
scroll to position [88, 0]
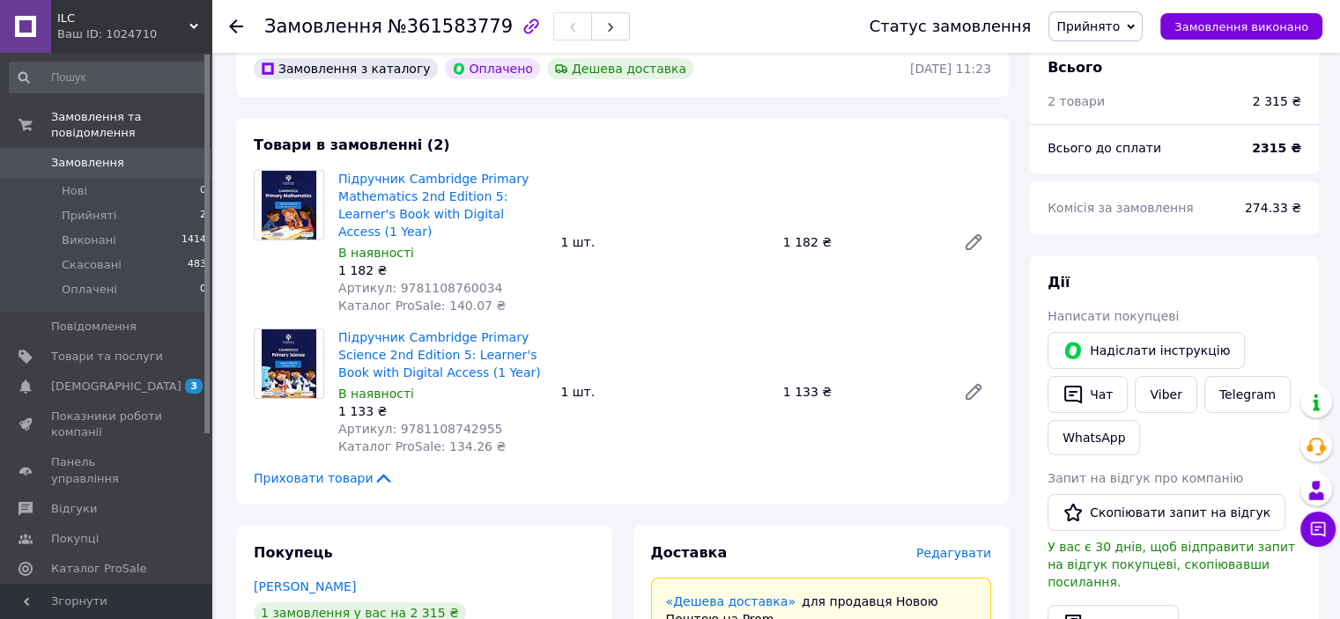
click at [441, 281] on span "Артикул: 9781108760034" at bounding box center [420, 288] width 164 height 14
drag, startPoint x: 441, startPoint y: 270, endPoint x: 430, endPoint y: 269, distance: 11.5
click at [430, 281] on span "Артикул: 9781108760034" at bounding box center [420, 288] width 164 height 14
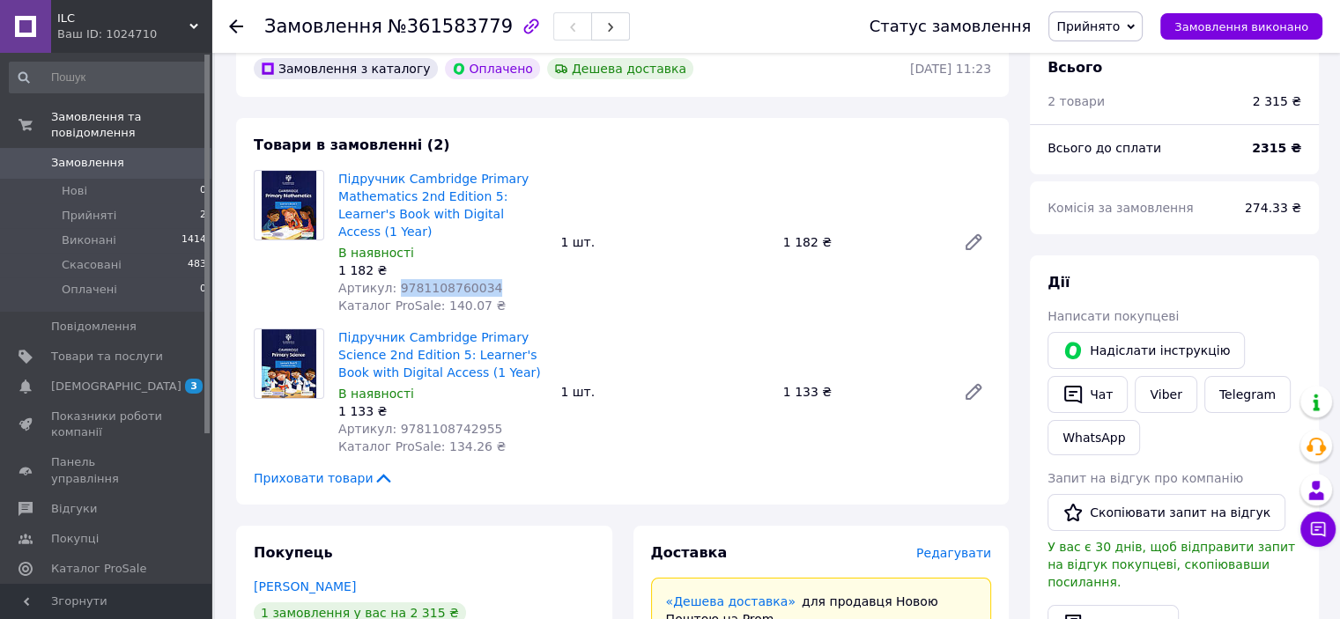
copy span "9781108760034"
click at [466, 422] on span "Артикул: 9781108742955" at bounding box center [420, 429] width 164 height 14
copy span "9781108742955"
click at [447, 21] on span "№361583779" at bounding box center [450, 26] width 125 height 21
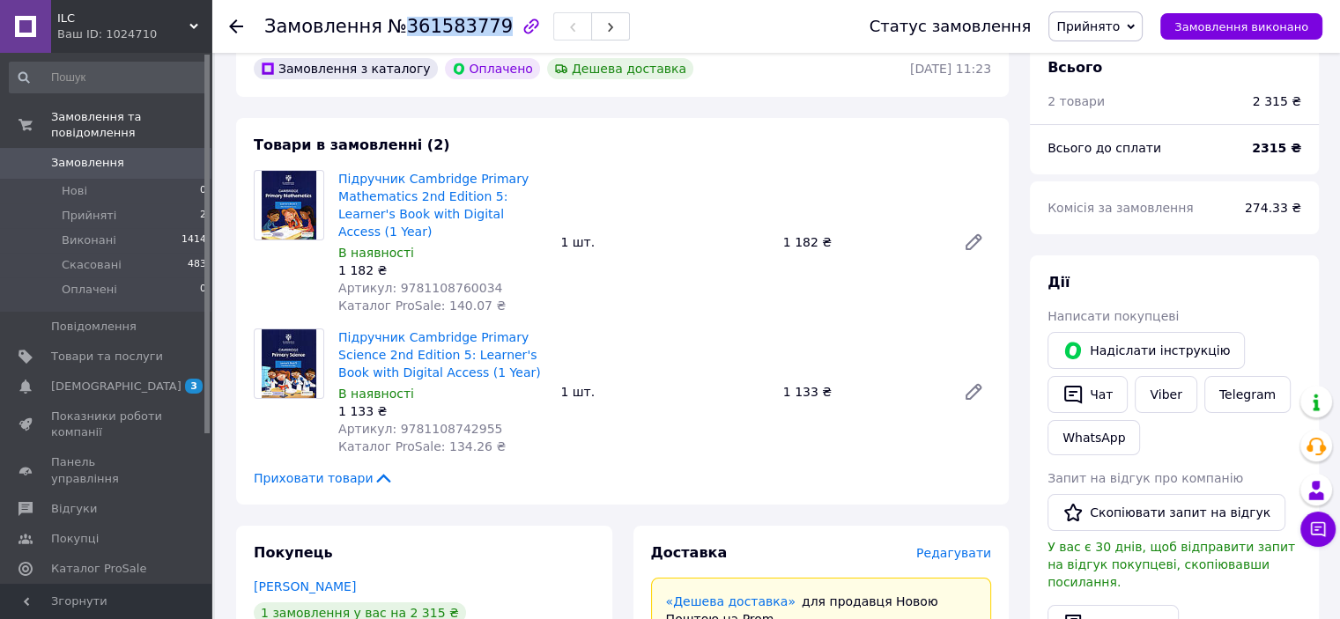
click at [447, 21] on span "№361583779" at bounding box center [450, 26] width 125 height 21
copy span "361583779"
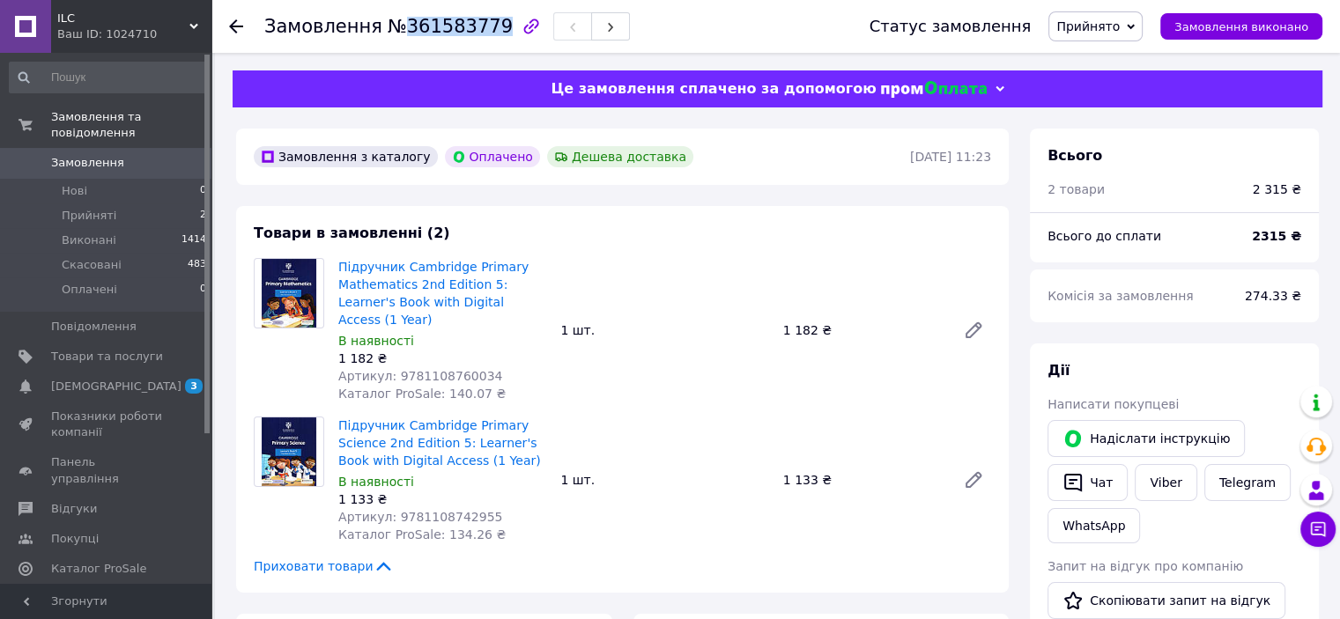
scroll to position [0, 0]
click at [1260, 23] on span "Замовлення виконано" at bounding box center [1241, 26] width 134 height 13
